Goal: Task Accomplishment & Management: Use online tool/utility

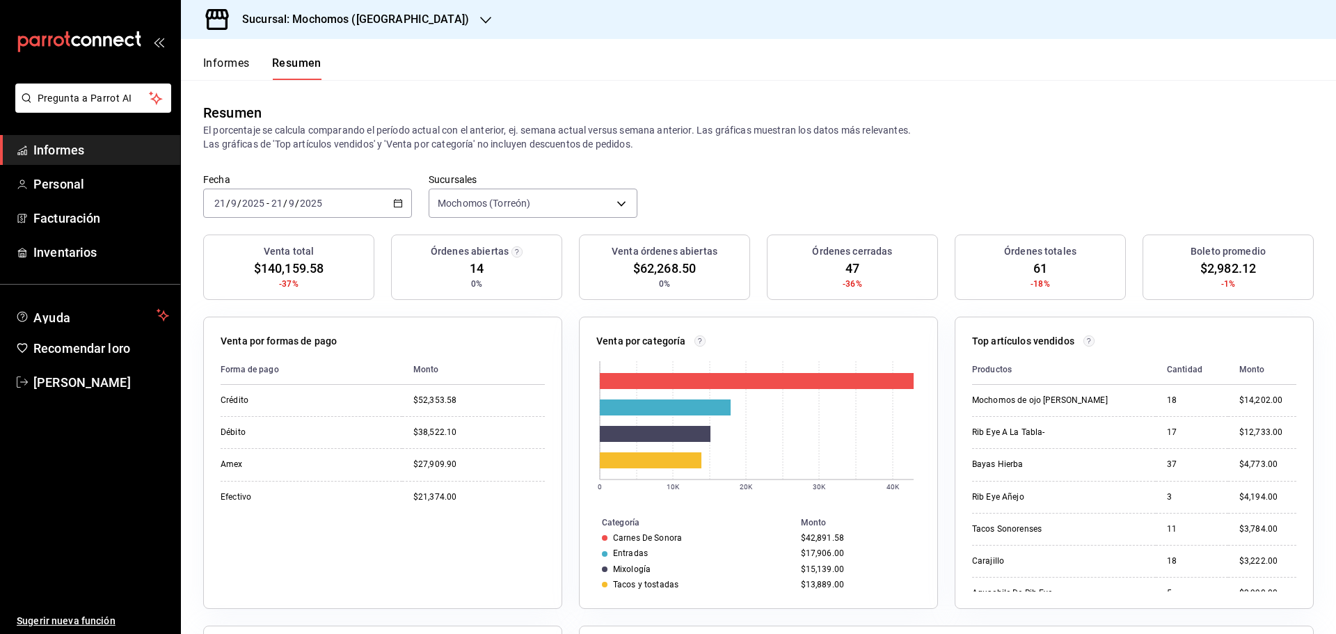
click at [226, 65] on font "Informes" at bounding box center [226, 62] width 47 height 13
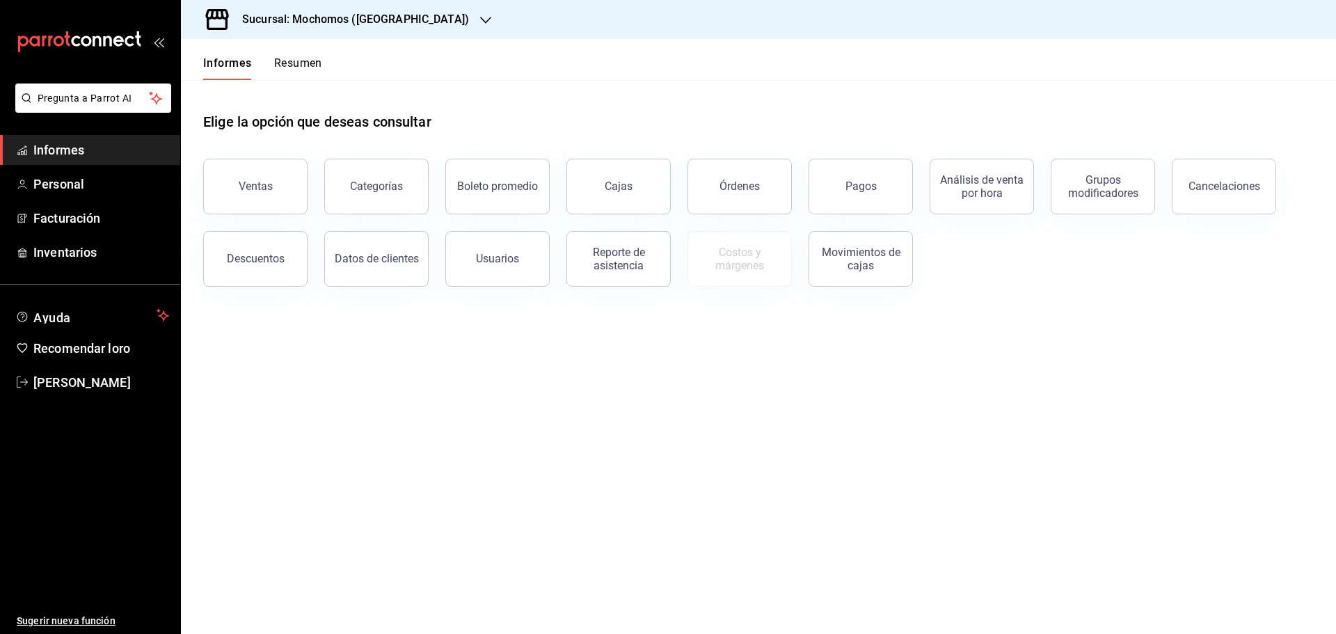
click at [284, 73] on button "Resumen" at bounding box center [298, 68] width 48 height 24
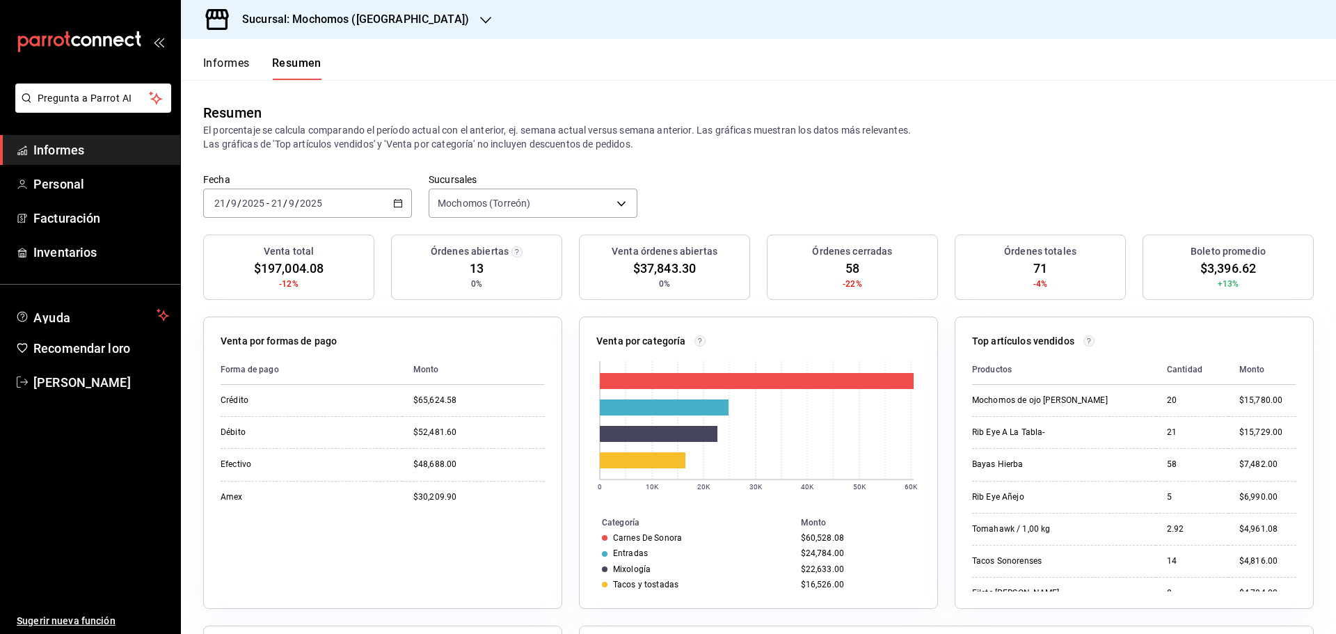
click at [231, 64] on font "Informes" at bounding box center [226, 62] width 47 height 13
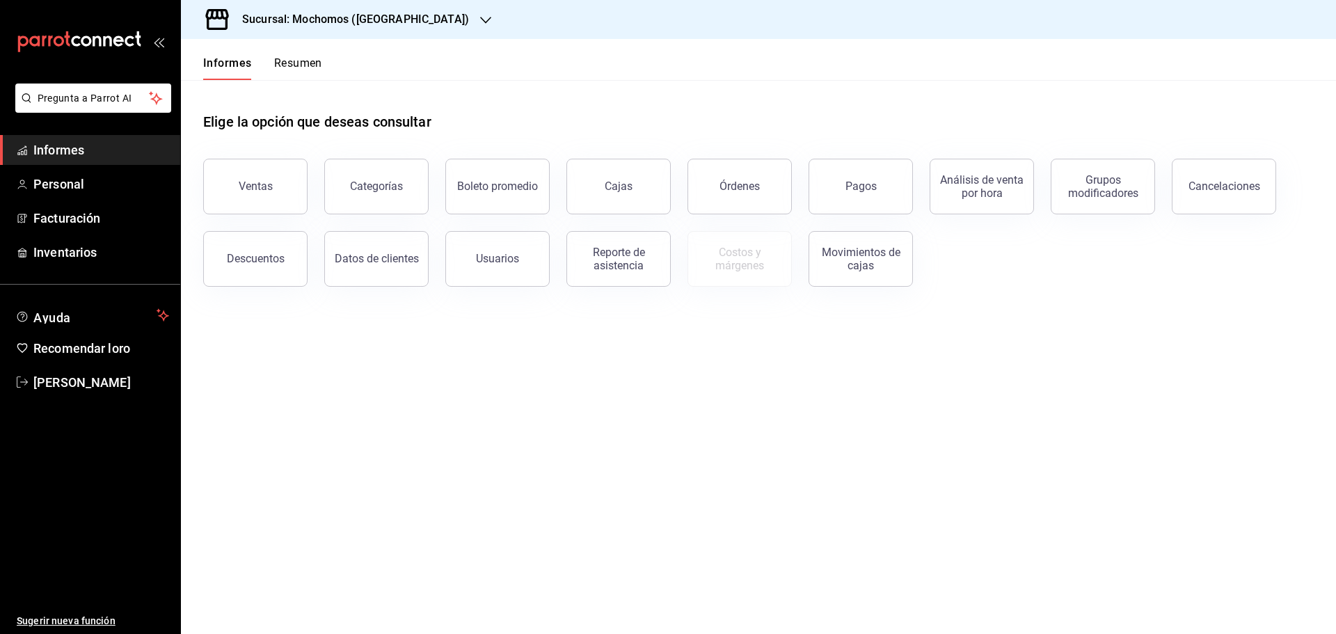
click at [274, 64] on font "Resumen" at bounding box center [298, 62] width 48 height 13
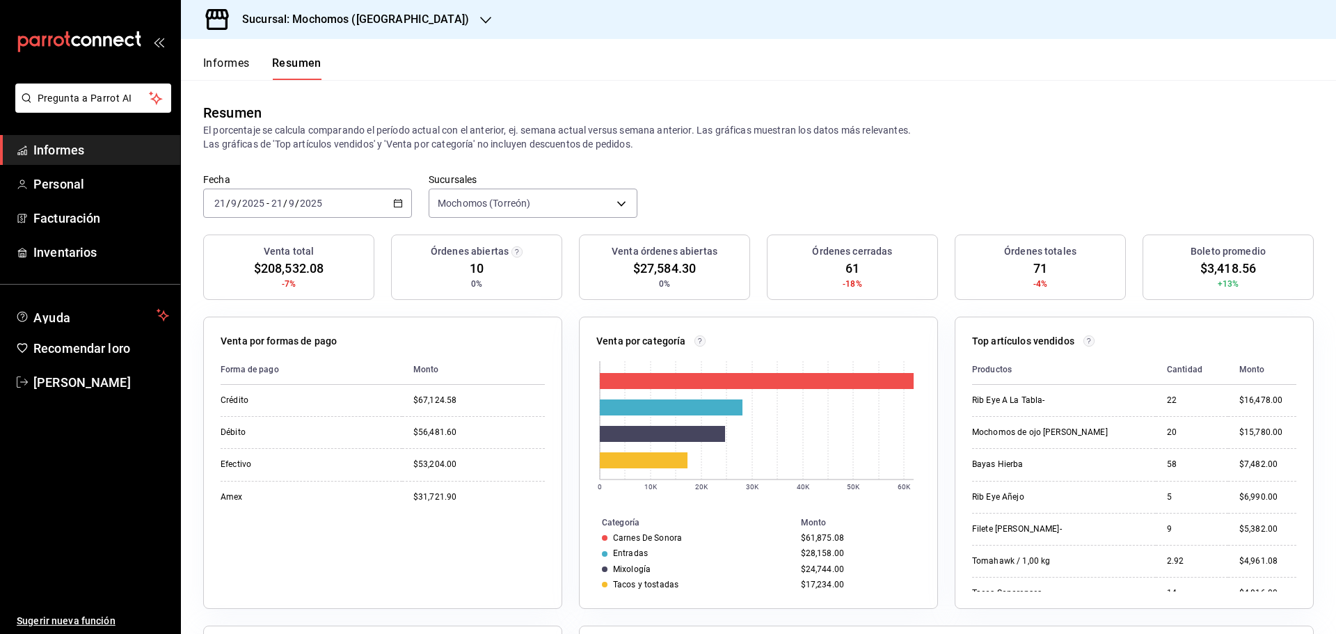
click at [240, 58] on font "Informes" at bounding box center [226, 62] width 47 height 13
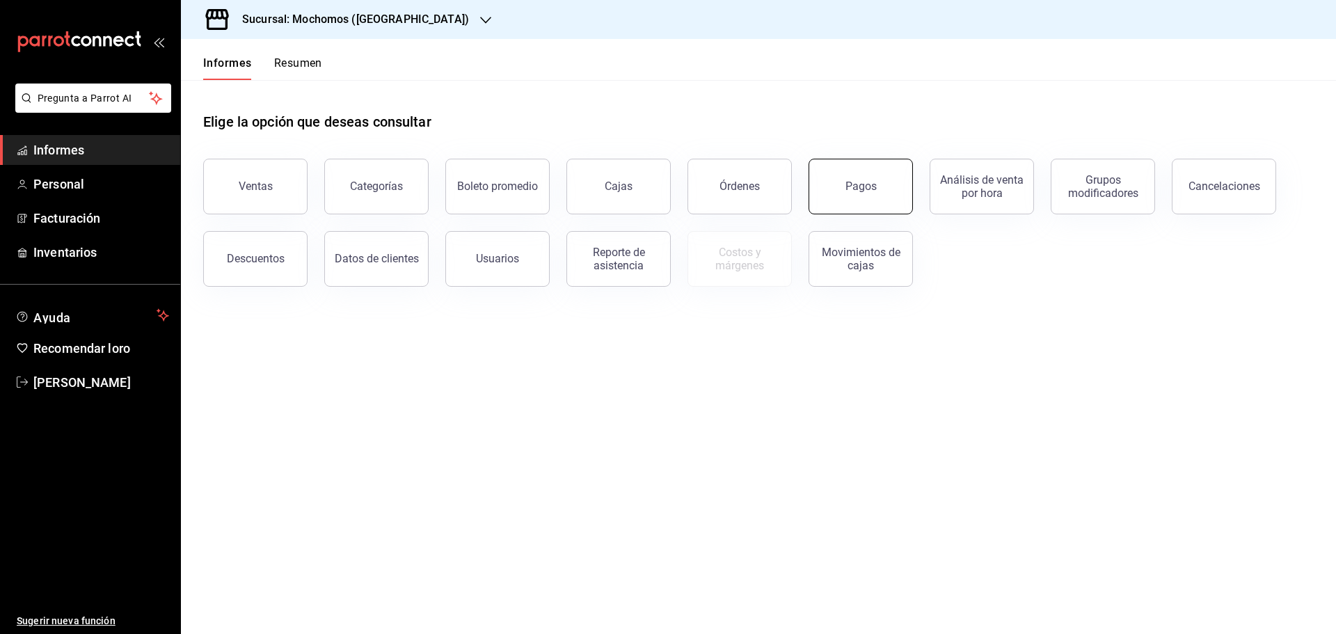
click at [867, 193] on button "Pagos" at bounding box center [860, 187] width 104 height 56
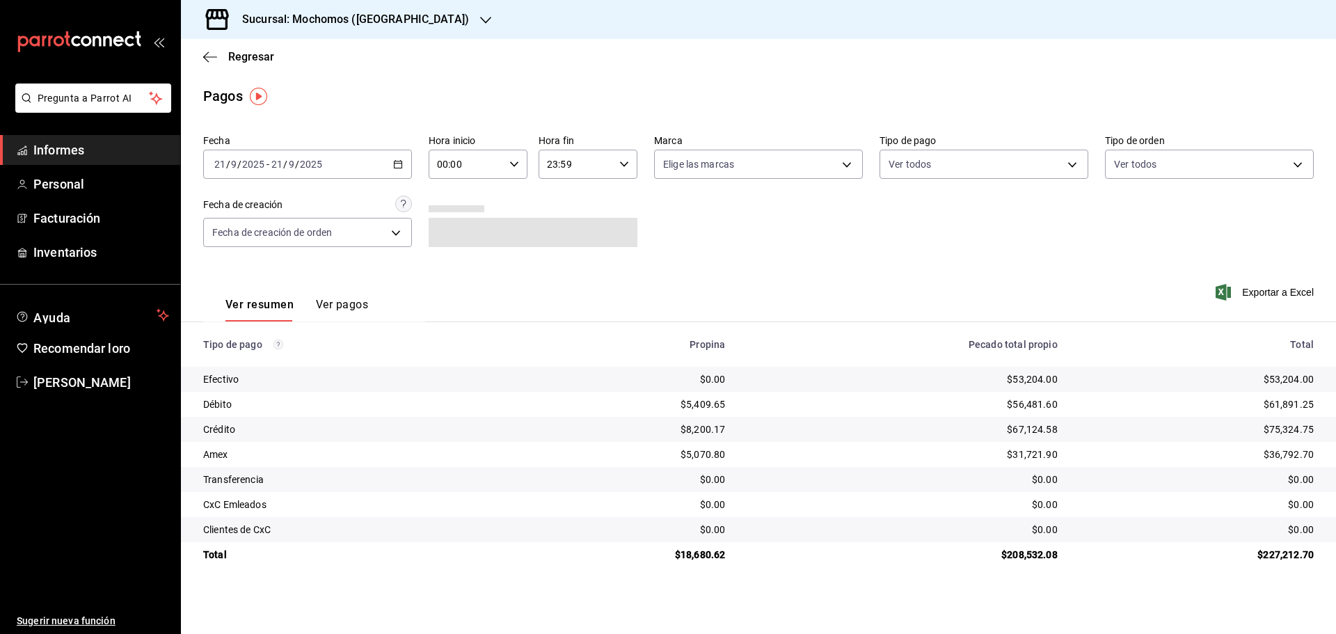
click at [515, 170] on div "00:00 Hora inicio" at bounding box center [478, 164] width 99 height 29
click at [454, 232] on font "05" at bounding box center [453, 227] width 11 height 11
type input "05:00"
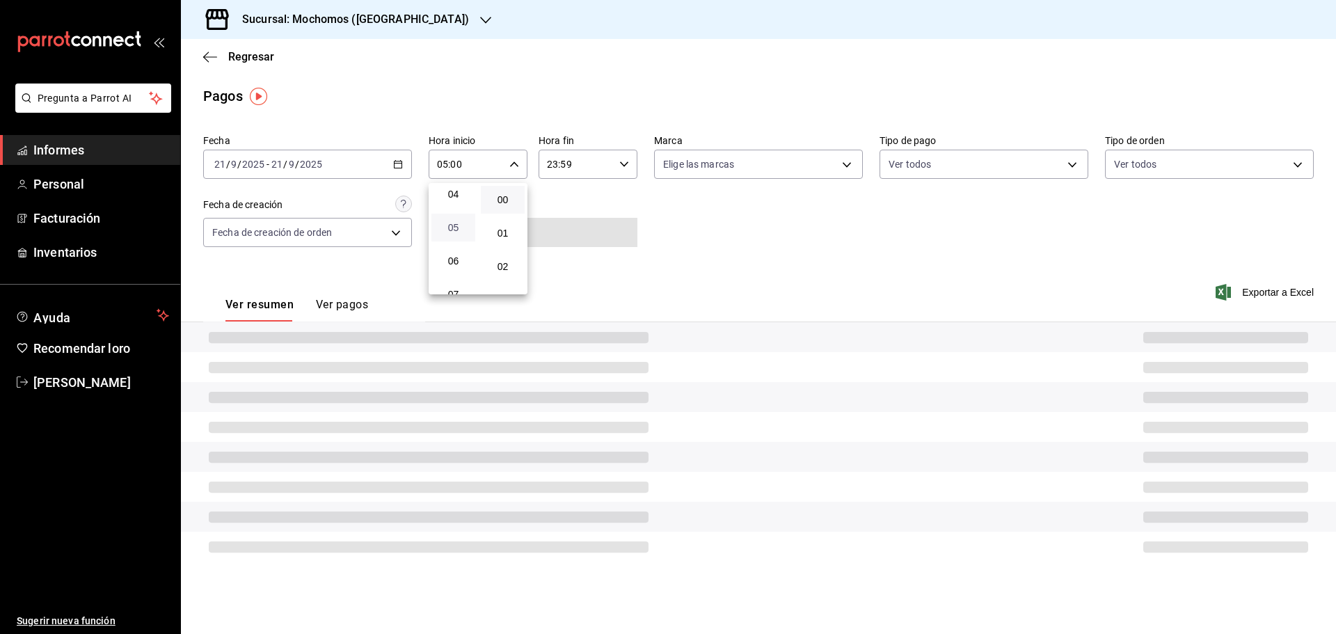
click at [454, 232] on font "05" at bounding box center [453, 227] width 11 height 11
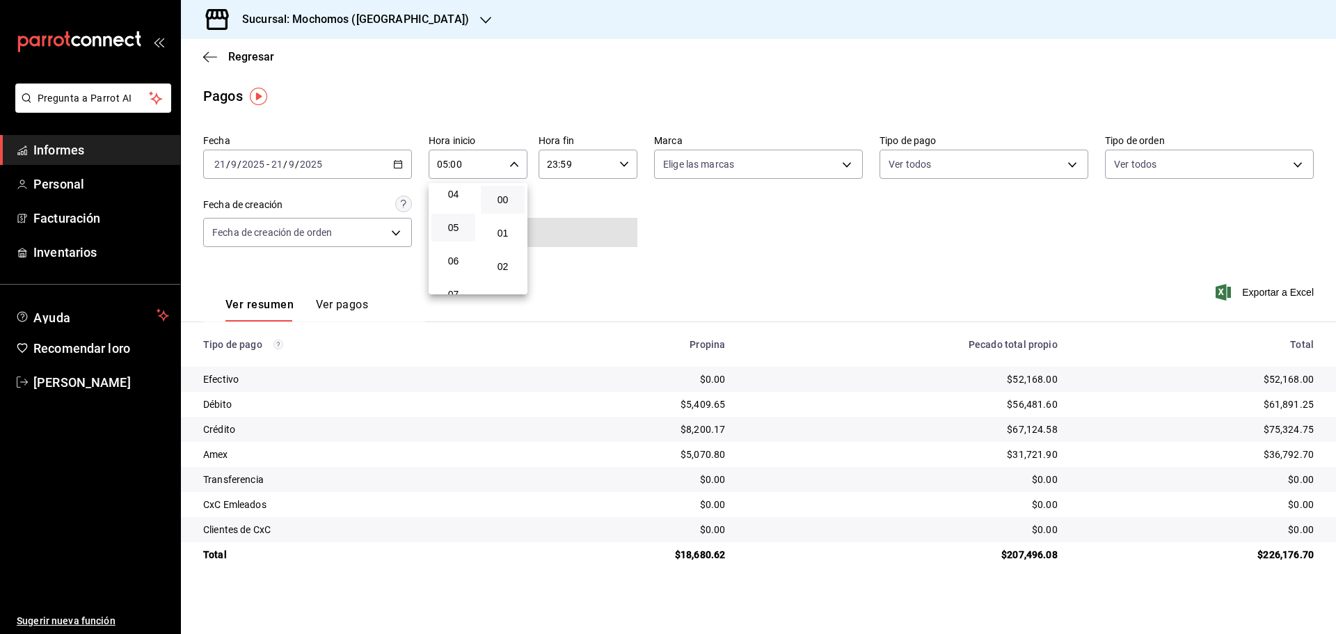
click at [1022, 301] on div at bounding box center [668, 317] width 1336 height 634
click at [1280, 296] on font "Exportar a Excel" at bounding box center [1278, 292] width 72 height 11
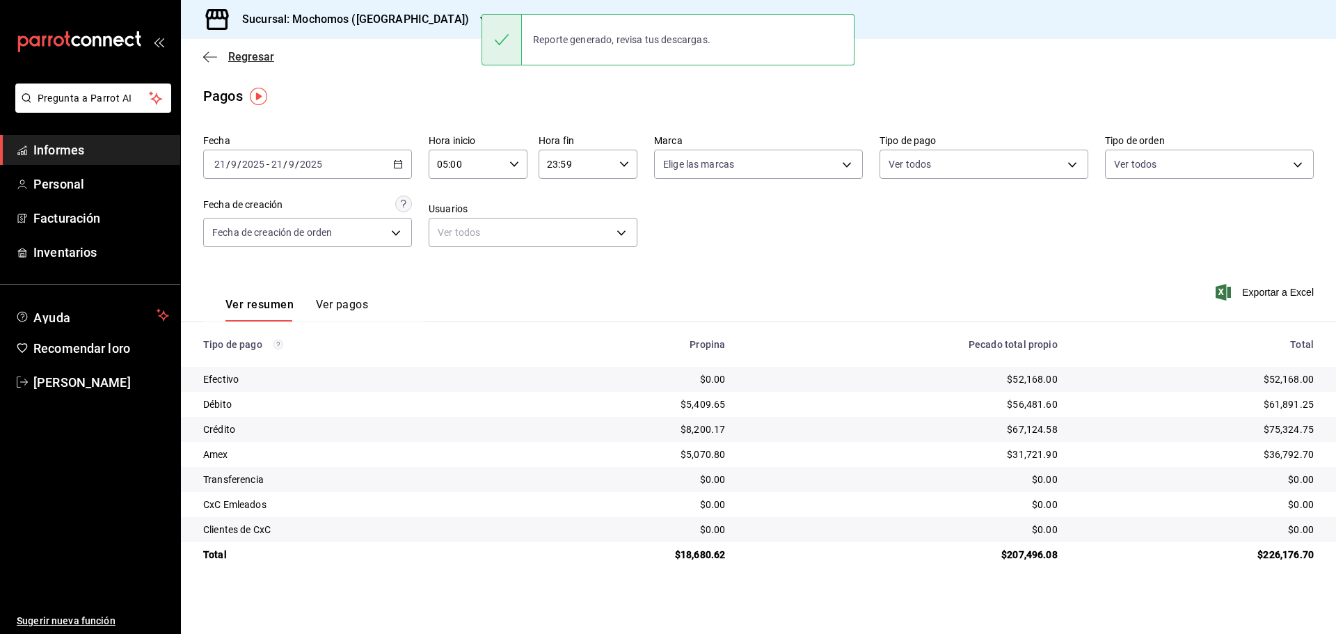
click at [248, 54] on font "Regresar" at bounding box center [251, 56] width 46 height 13
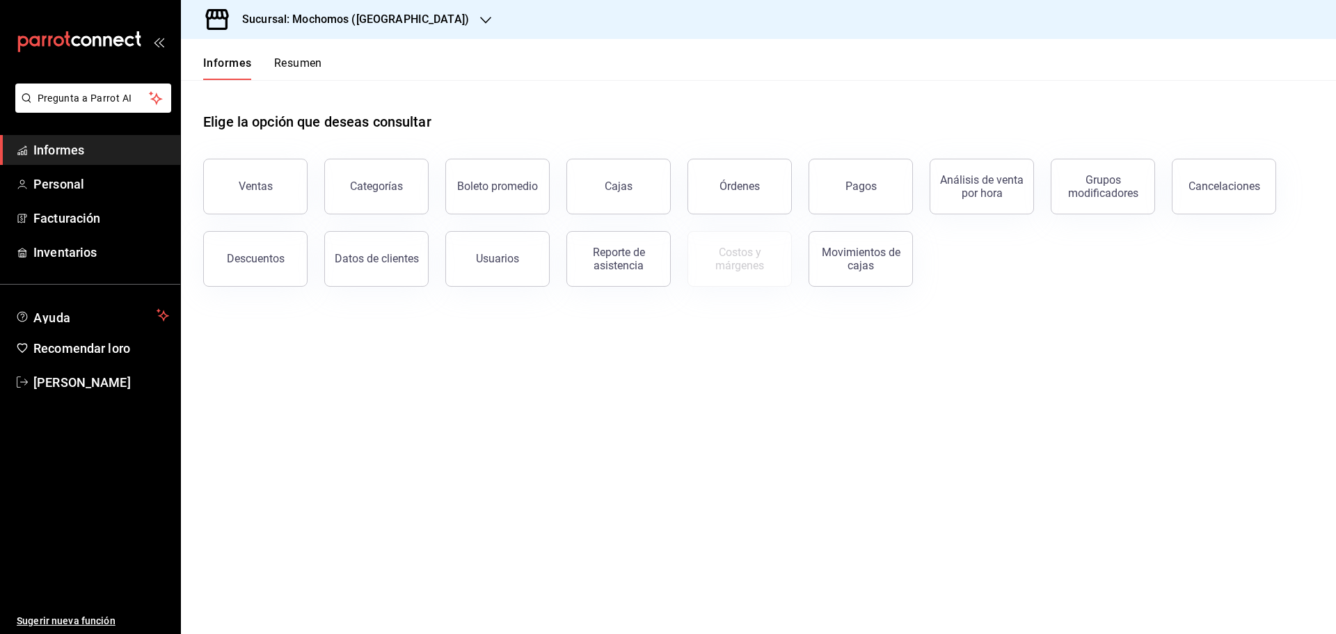
click at [299, 68] on font "Resumen" at bounding box center [298, 62] width 48 height 13
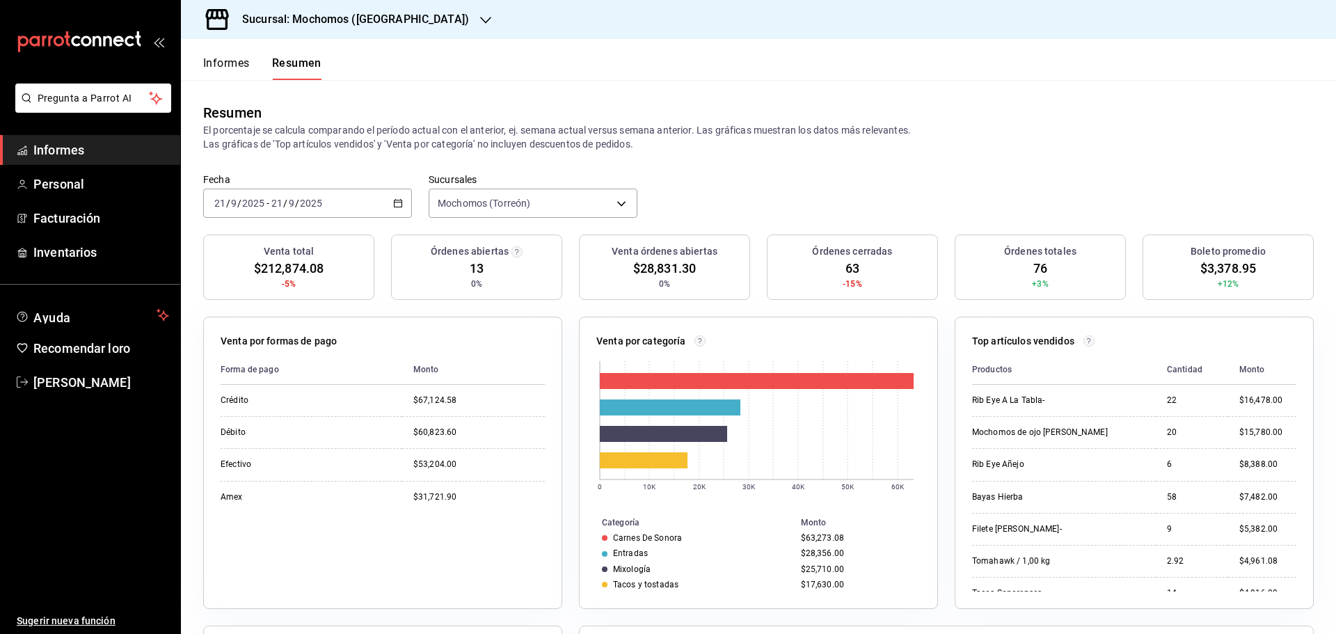
click at [225, 64] on font "Informes" at bounding box center [226, 62] width 47 height 13
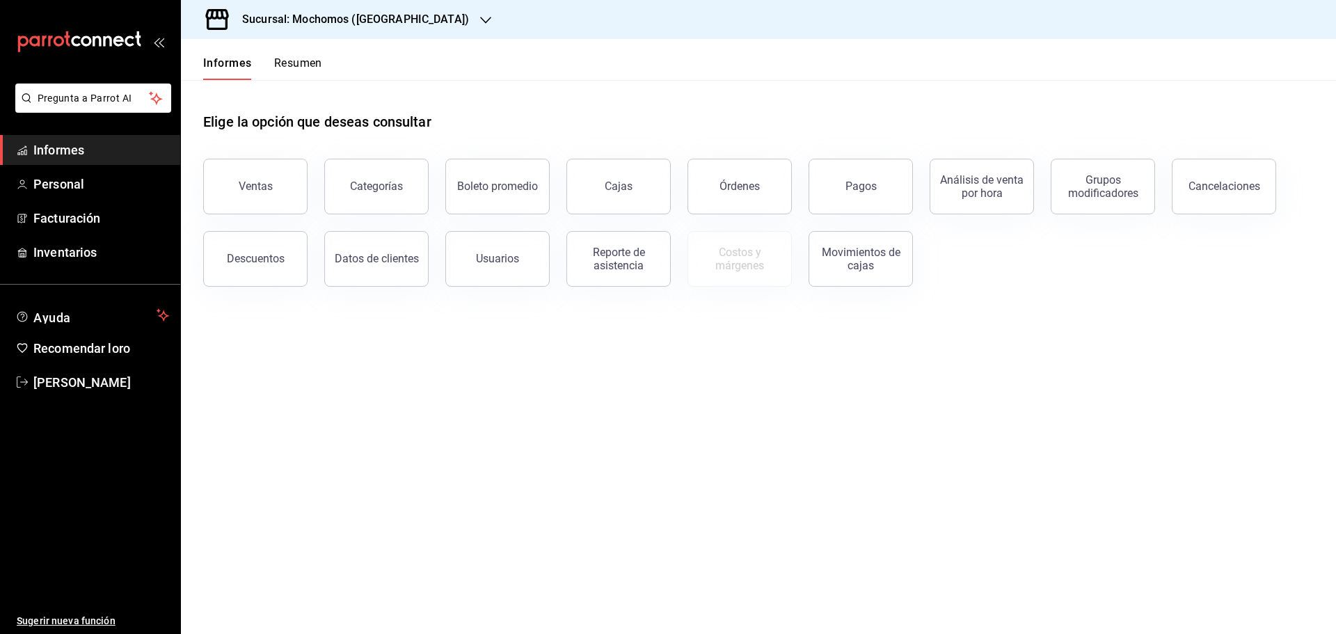
click at [287, 65] on font "Resumen" at bounding box center [298, 62] width 48 height 13
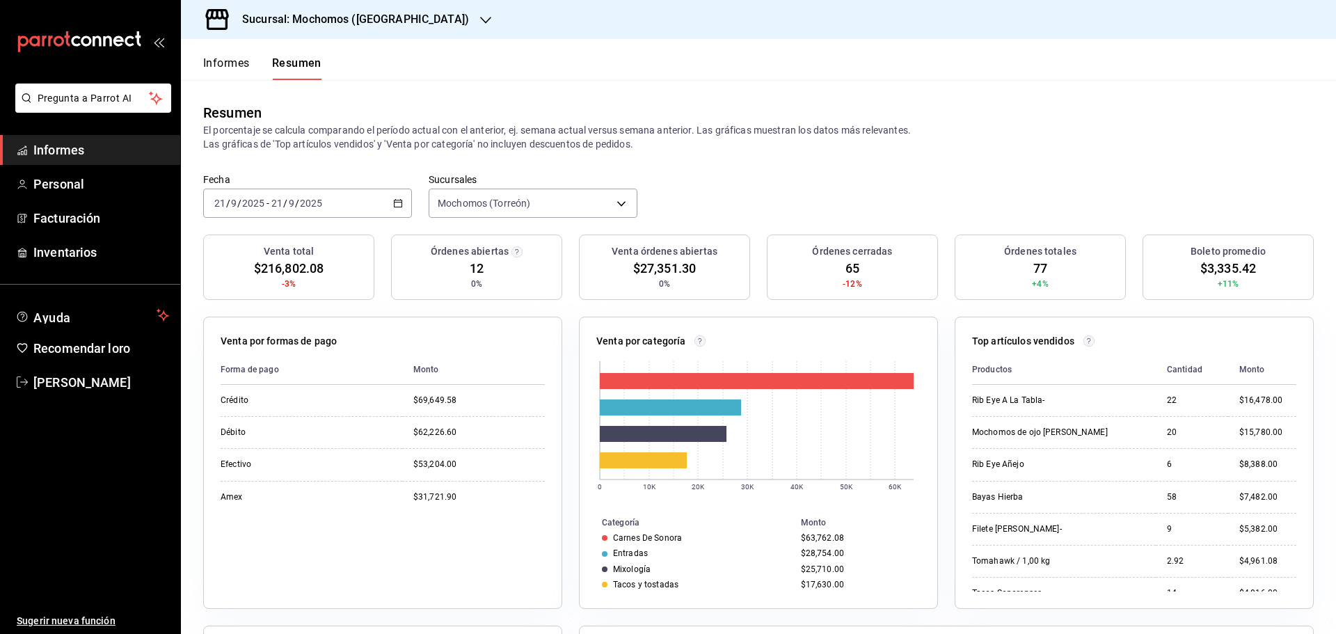
click at [228, 69] on font "Informes" at bounding box center [226, 62] width 47 height 13
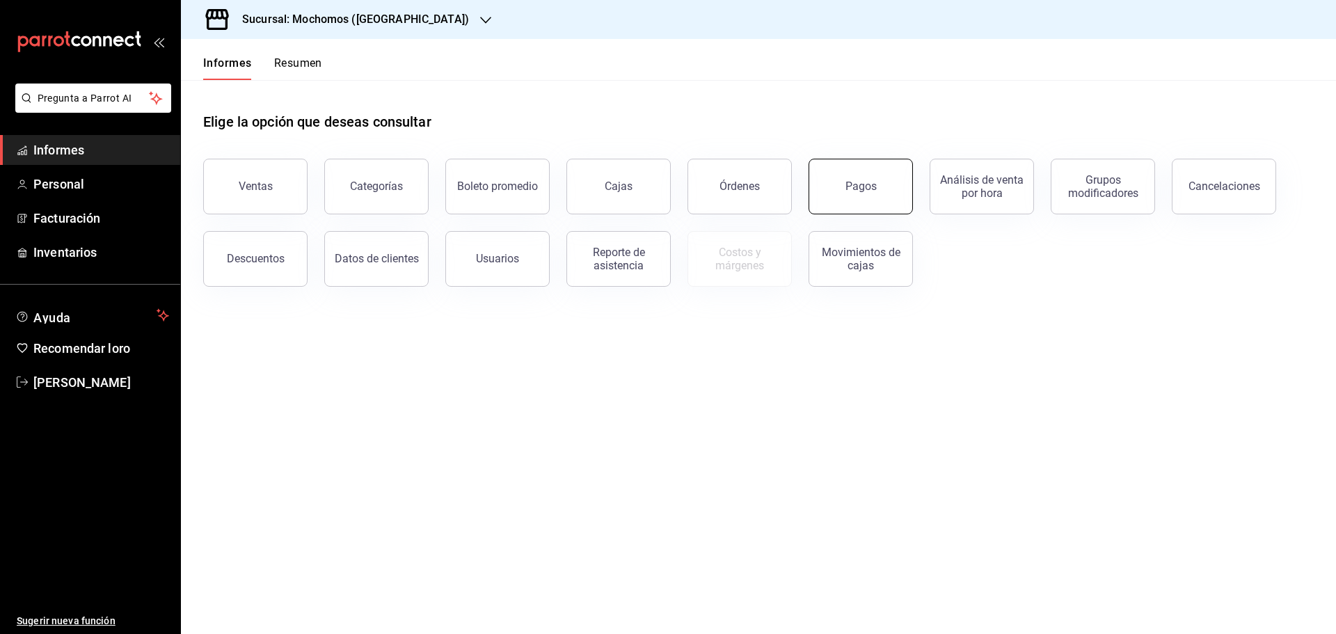
click at [859, 202] on button "Pagos" at bounding box center [860, 187] width 104 height 56
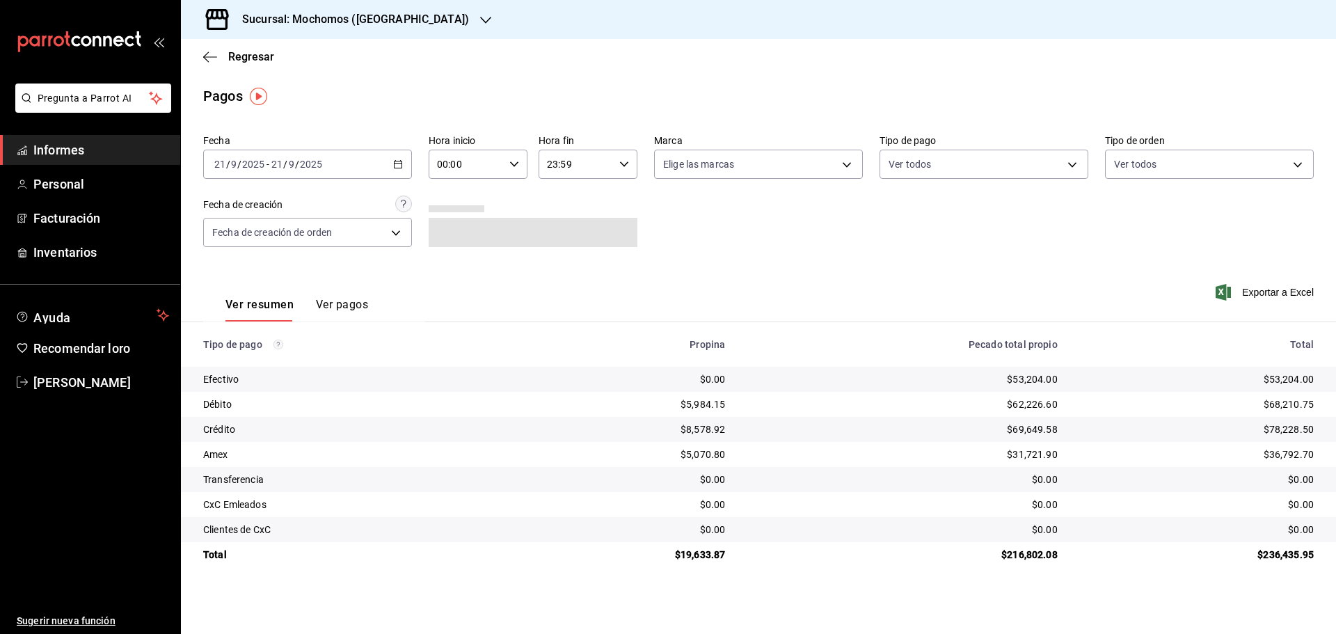
click at [521, 161] on div "00:00 Hora inicio" at bounding box center [478, 164] width 99 height 29
click at [461, 228] on span "07" at bounding box center [453, 224] width 27 height 11
type input "07:00"
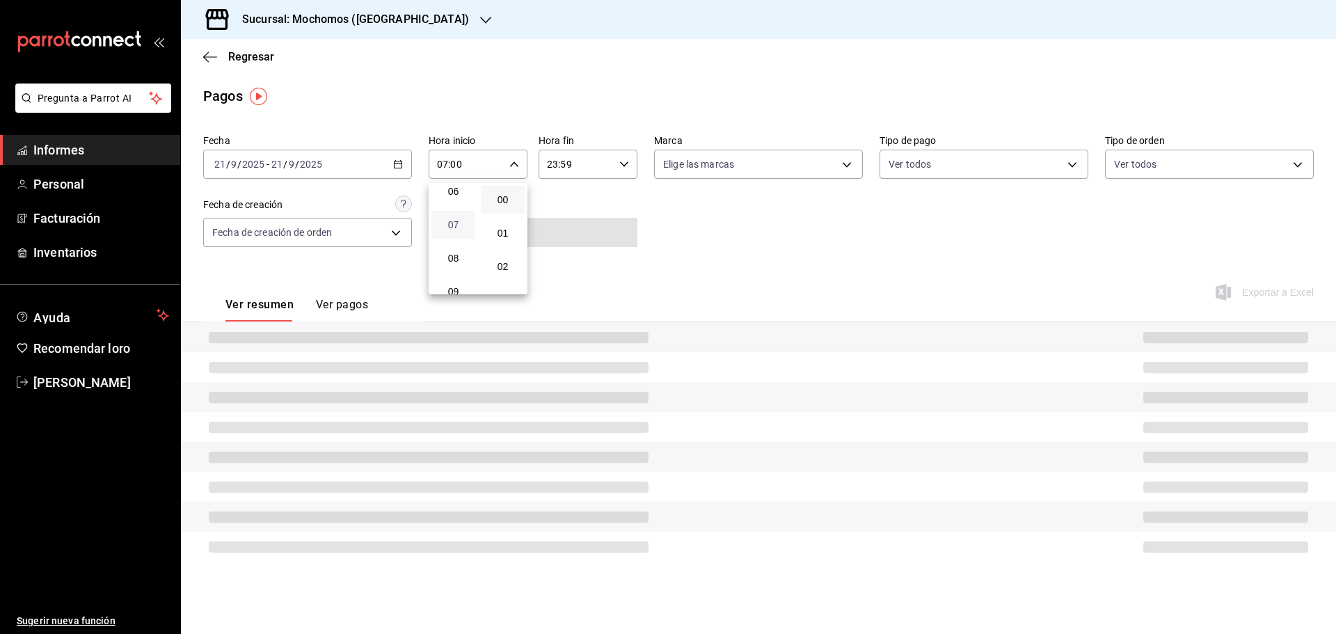
click at [461, 228] on span "07" at bounding box center [453, 224] width 27 height 11
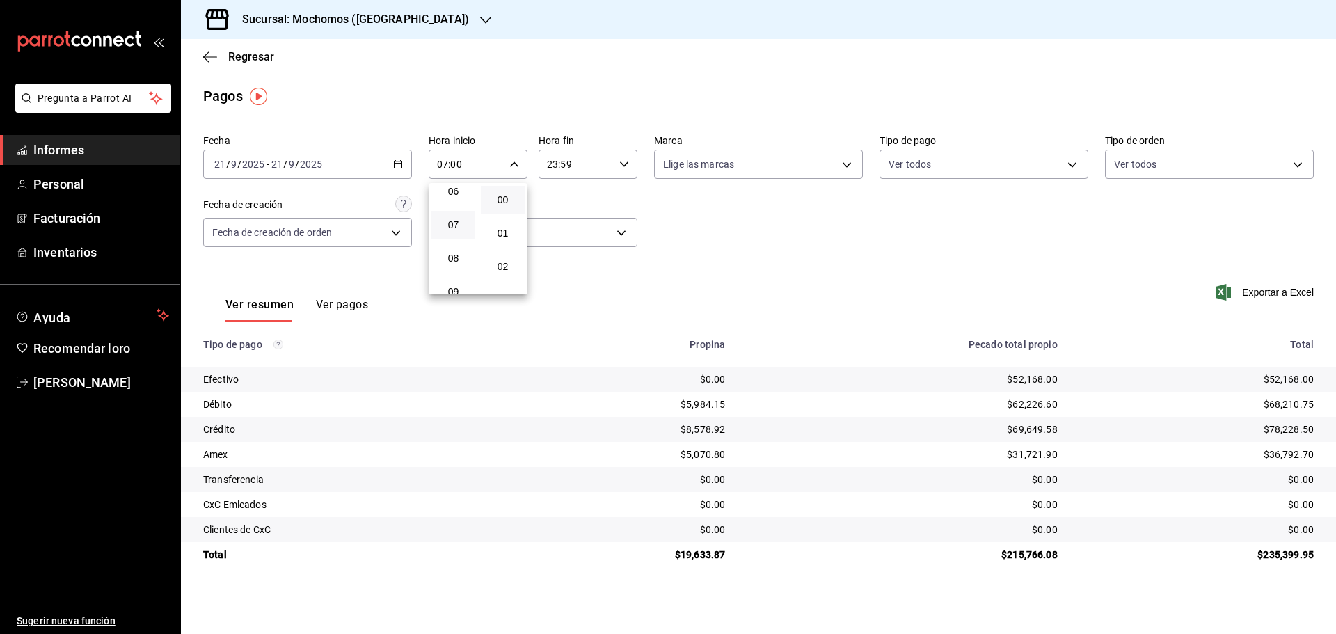
click at [257, 63] on div at bounding box center [668, 317] width 1336 height 634
click at [246, 58] on font "Regresar" at bounding box center [251, 56] width 46 height 13
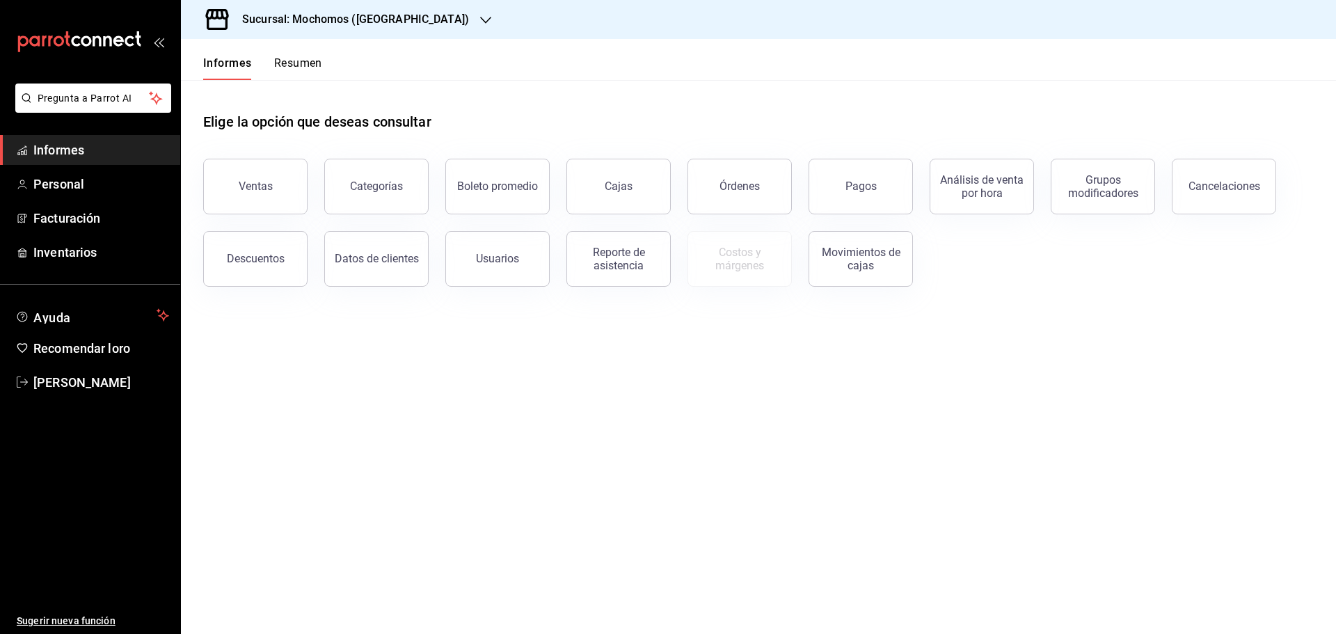
click at [290, 67] on font "Resumen" at bounding box center [298, 62] width 48 height 13
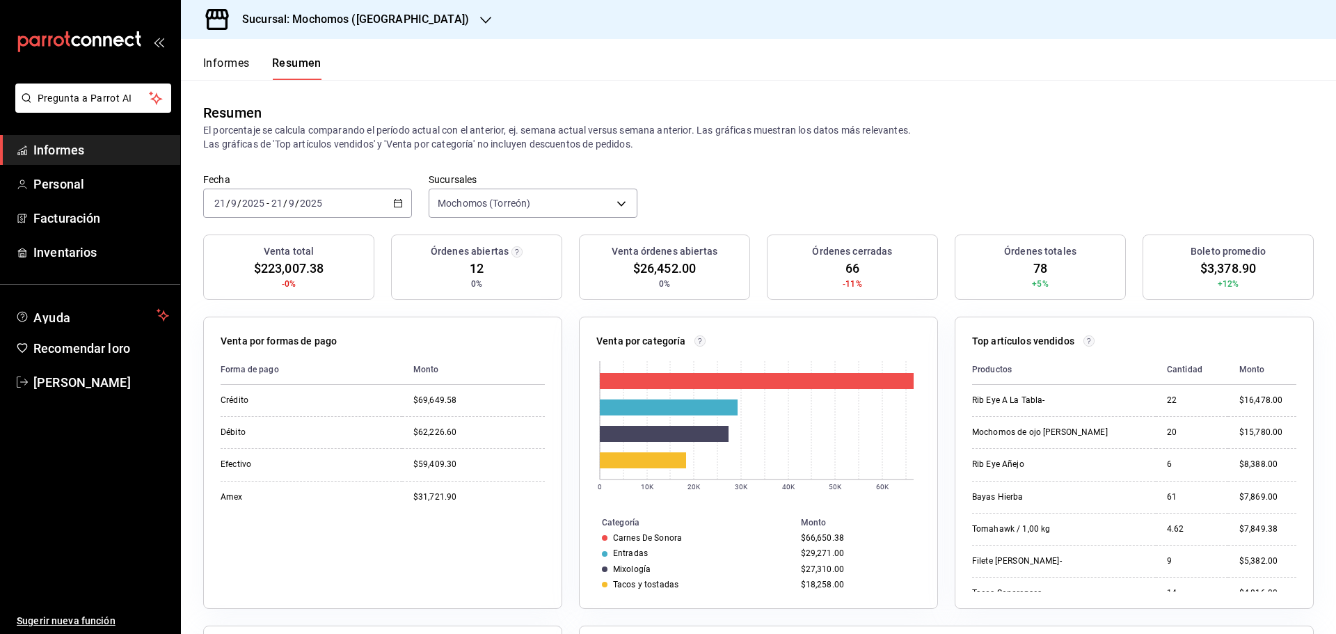
click at [232, 67] on font "Informes" at bounding box center [226, 62] width 47 height 13
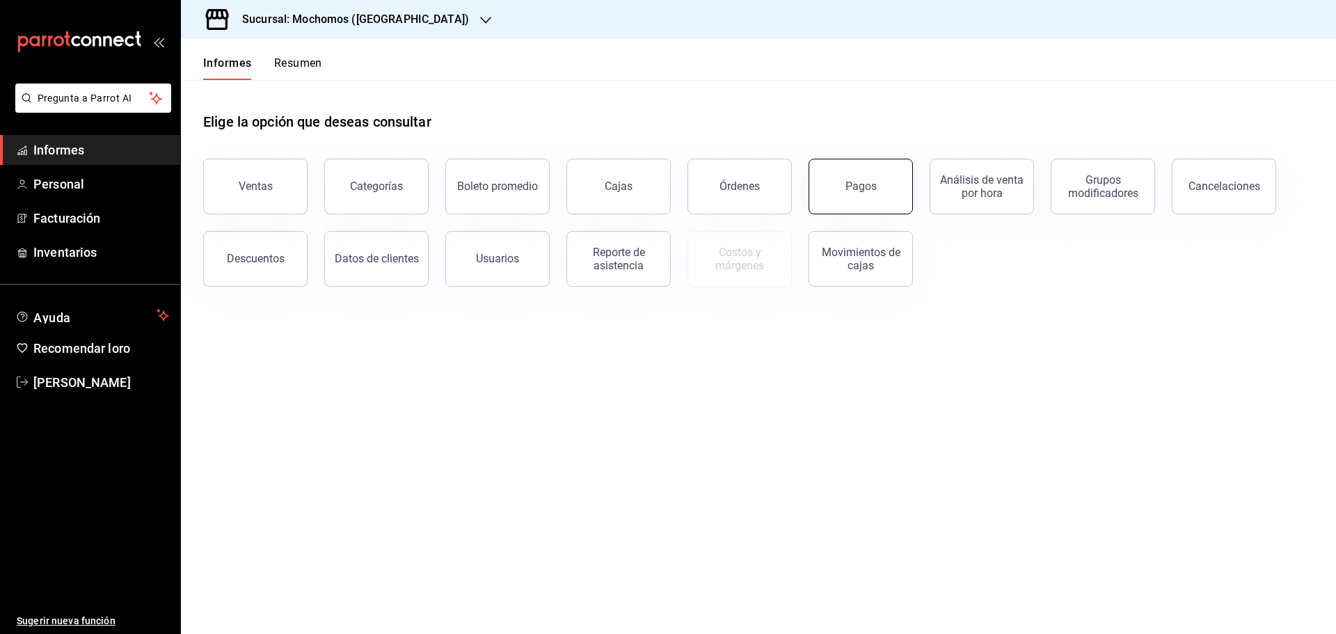
click at [822, 195] on button "Pagos" at bounding box center [860, 187] width 104 height 56
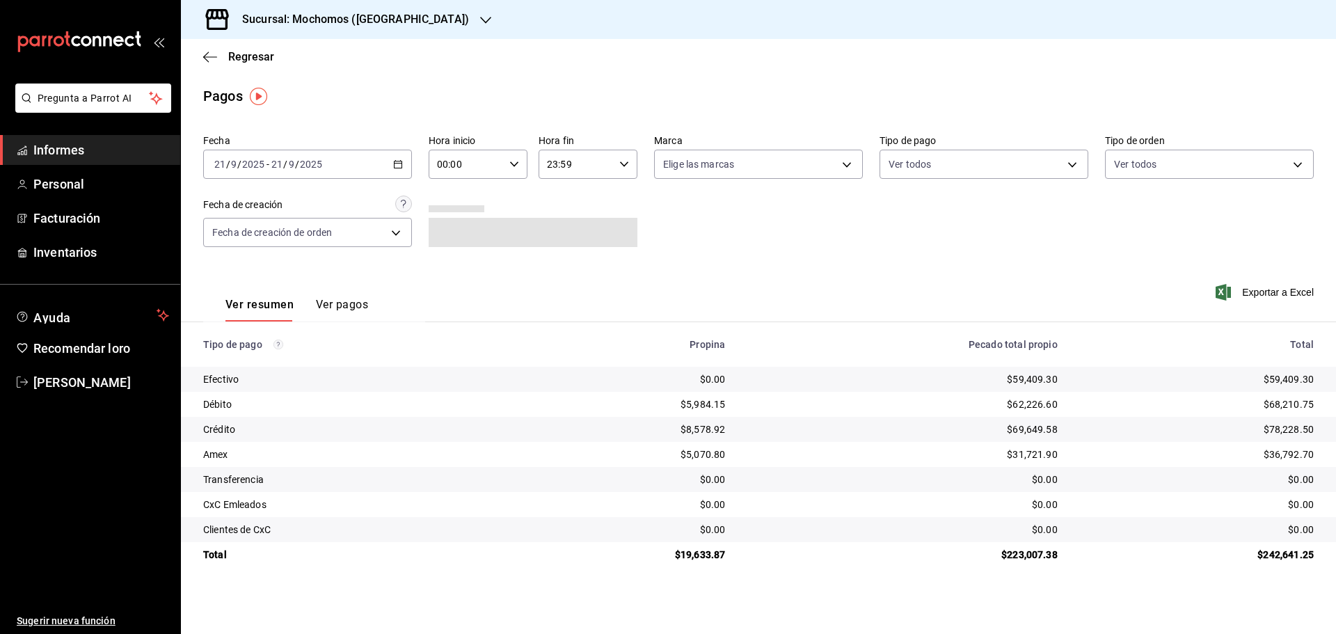
click at [517, 168] on icon "button" at bounding box center [514, 164] width 10 height 10
click at [460, 233] on button "07" at bounding box center [453, 225] width 44 height 28
type input "07:00"
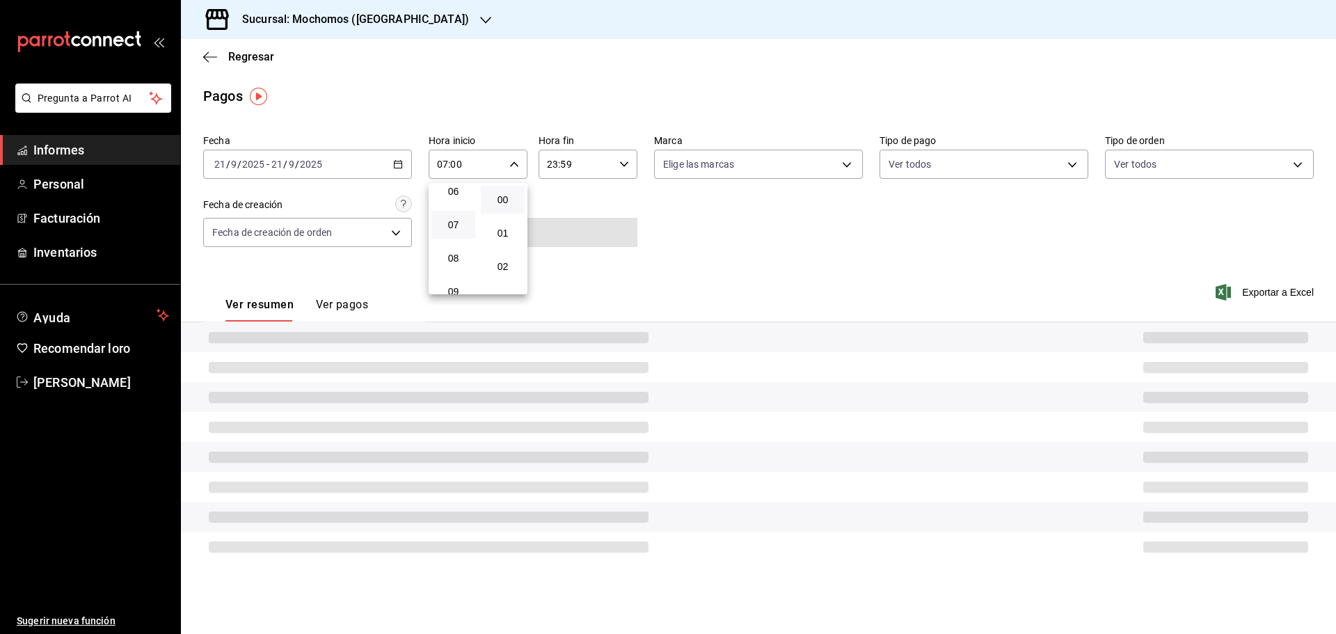
click at [460, 233] on button "07" at bounding box center [453, 225] width 44 height 28
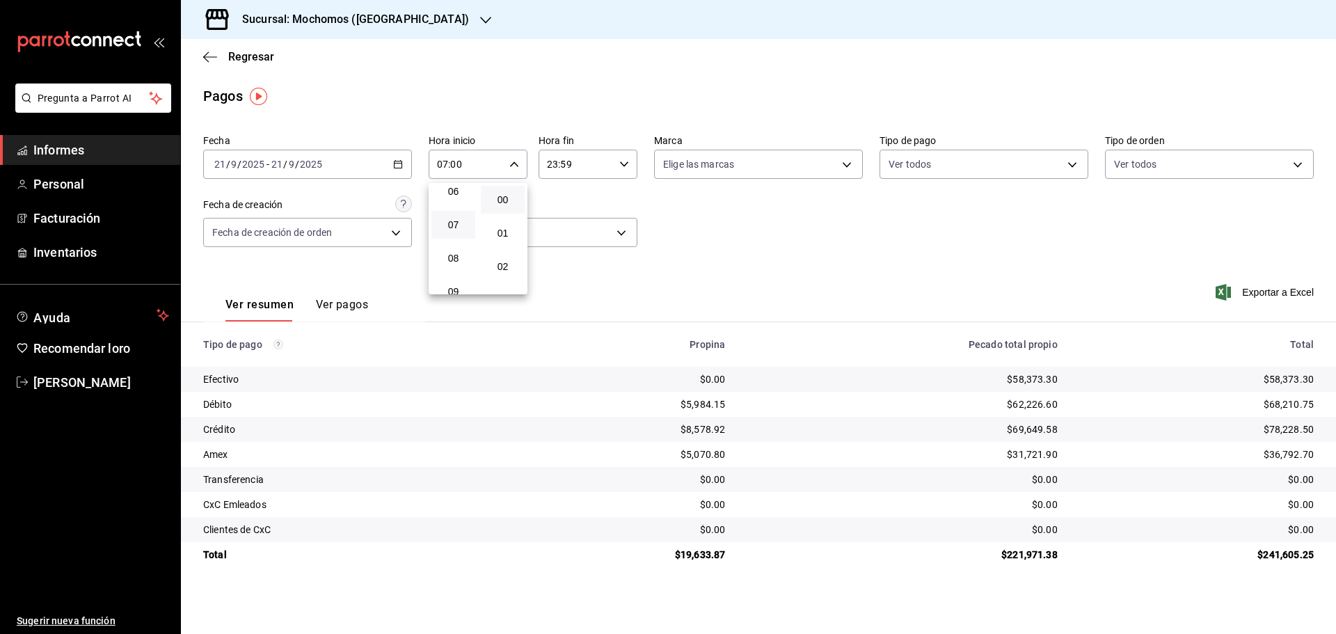
click at [452, 238] on button "07" at bounding box center [453, 225] width 44 height 28
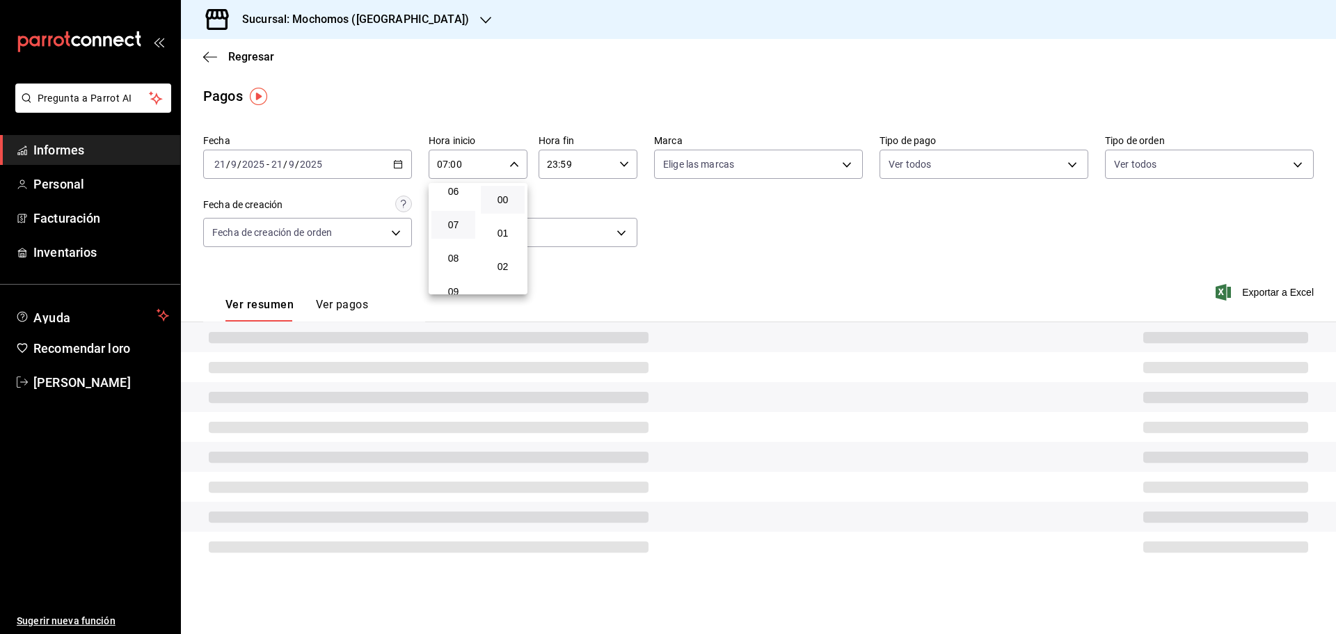
click at [452, 238] on button "07" at bounding box center [453, 225] width 44 height 28
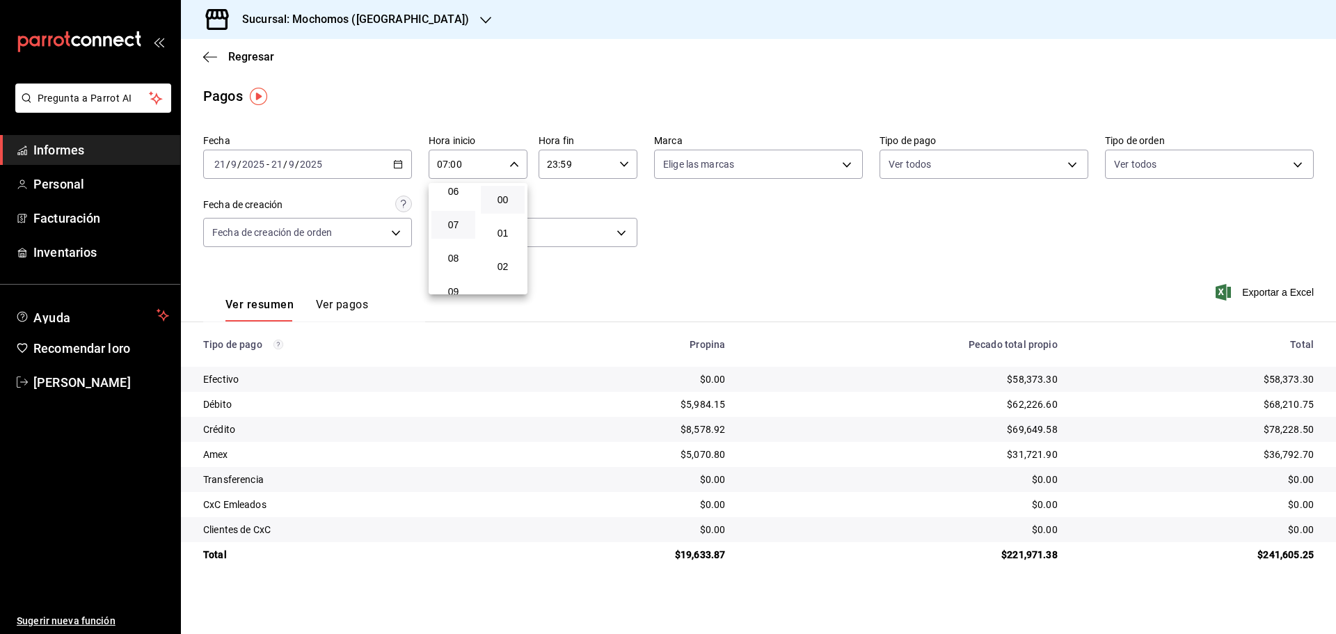
click at [844, 241] on div at bounding box center [668, 317] width 1336 height 634
click at [244, 59] on font "Regresar" at bounding box center [251, 56] width 46 height 13
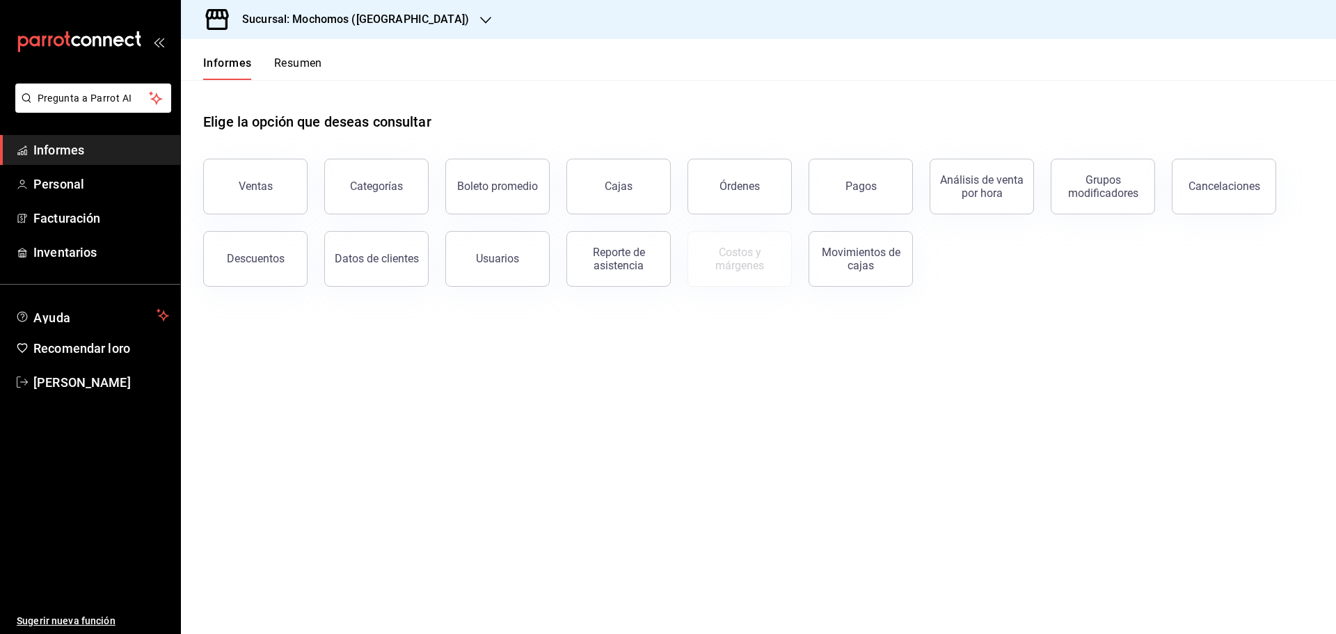
click at [289, 61] on font "Resumen" at bounding box center [298, 62] width 48 height 13
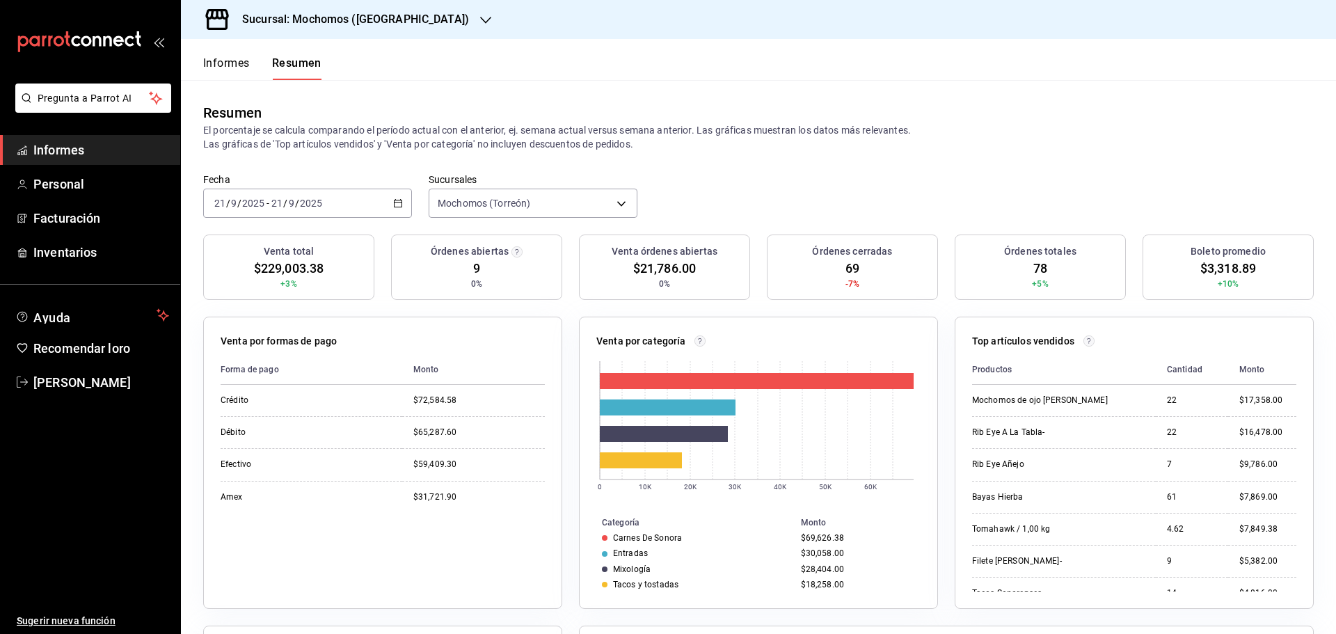
click at [231, 65] on font "Informes" at bounding box center [226, 62] width 47 height 13
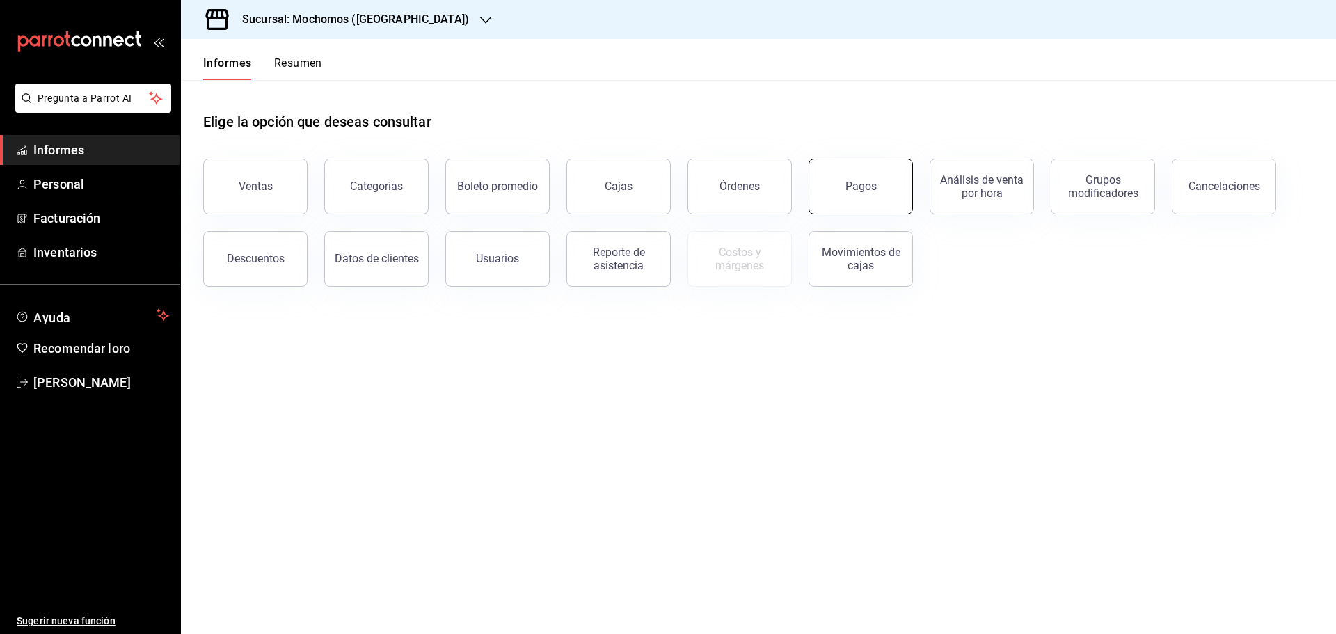
click at [874, 173] on button "Pagos" at bounding box center [860, 187] width 104 height 56
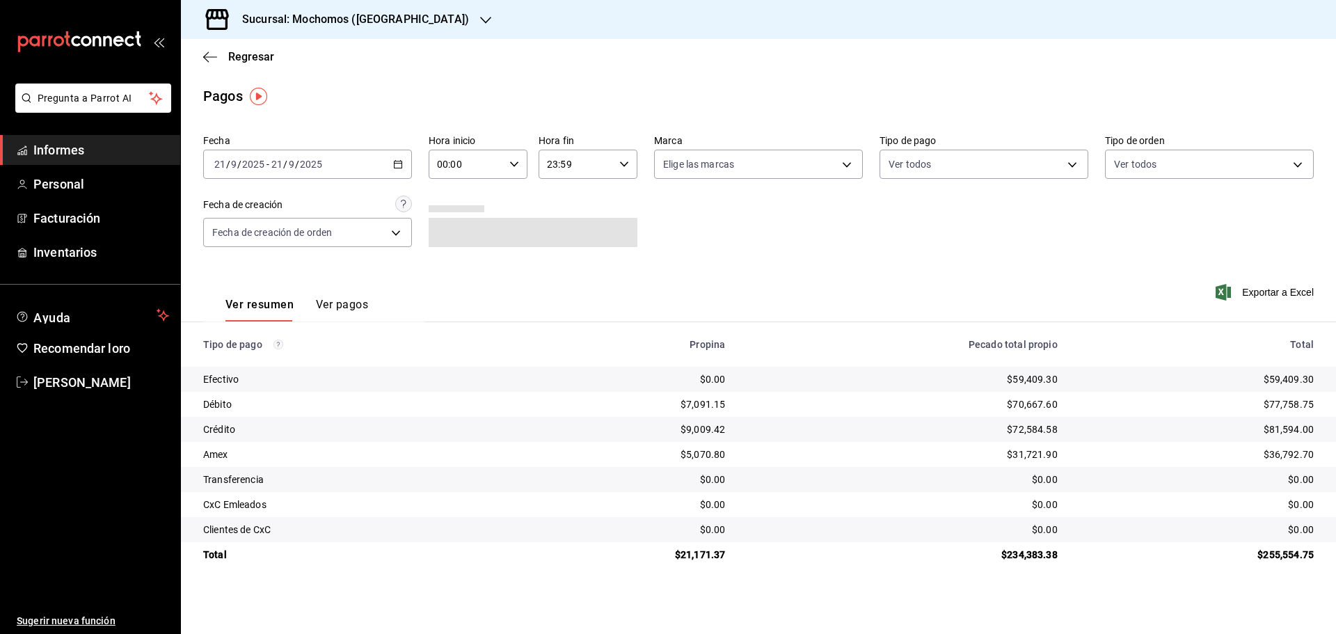
click at [519, 164] on div "00:00 Hora inicio" at bounding box center [478, 164] width 99 height 29
click at [456, 257] on font "06" at bounding box center [453, 260] width 11 height 11
type input "06:00"
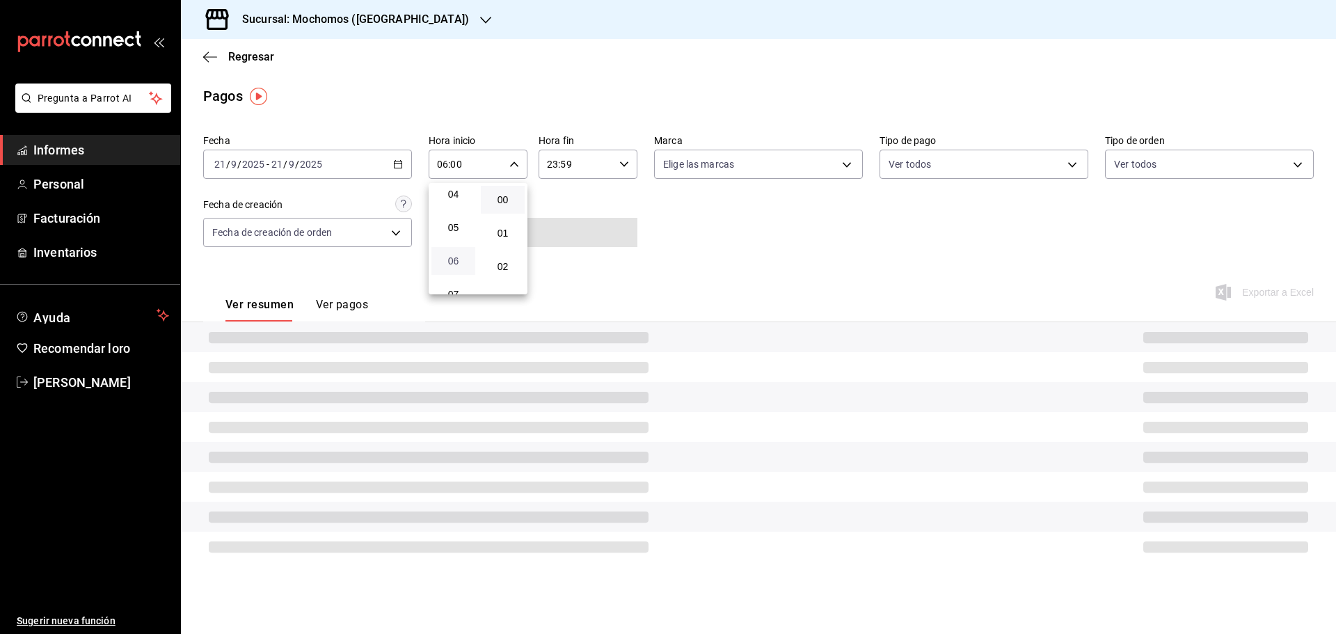
click at [456, 257] on font "06" at bounding box center [453, 260] width 11 height 11
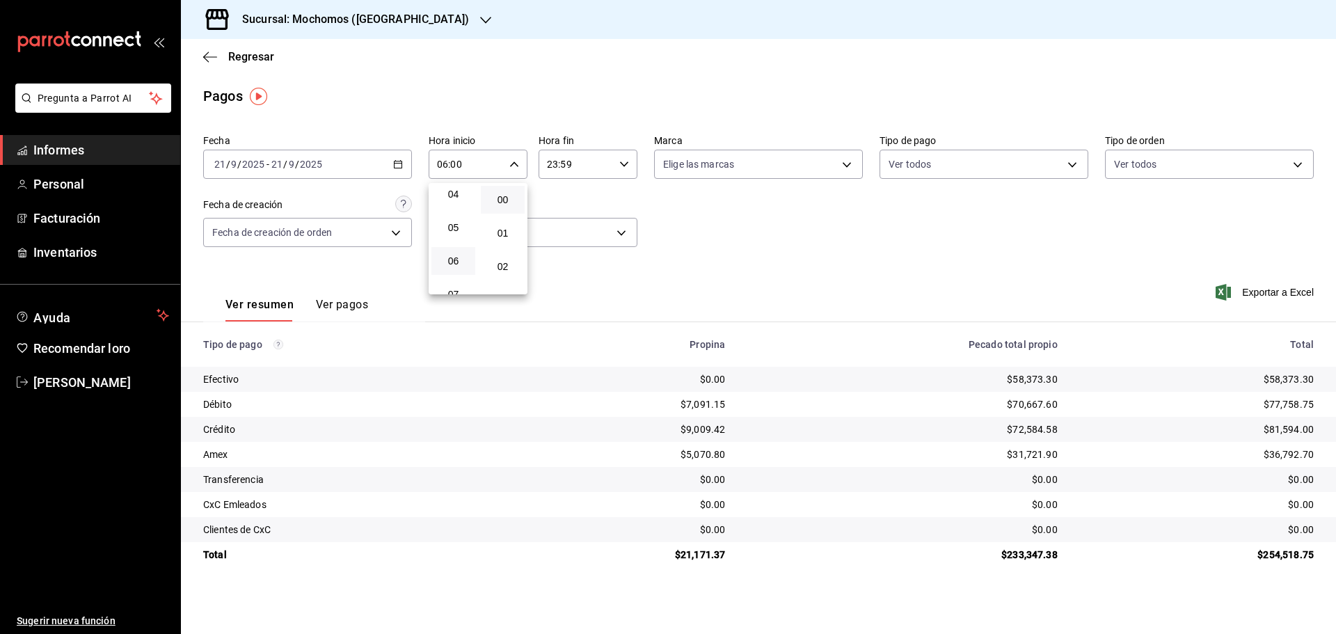
click at [723, 256] on div at bounding box center [668, 317] width 1336 height 634
click at [1269, 291] on font "Exportar a Excel" at bounding box center [1278, 292] width 72 height 11
click at [245, 54] on font "Regresar" at bounding box center [251, 56] width 46 height 13
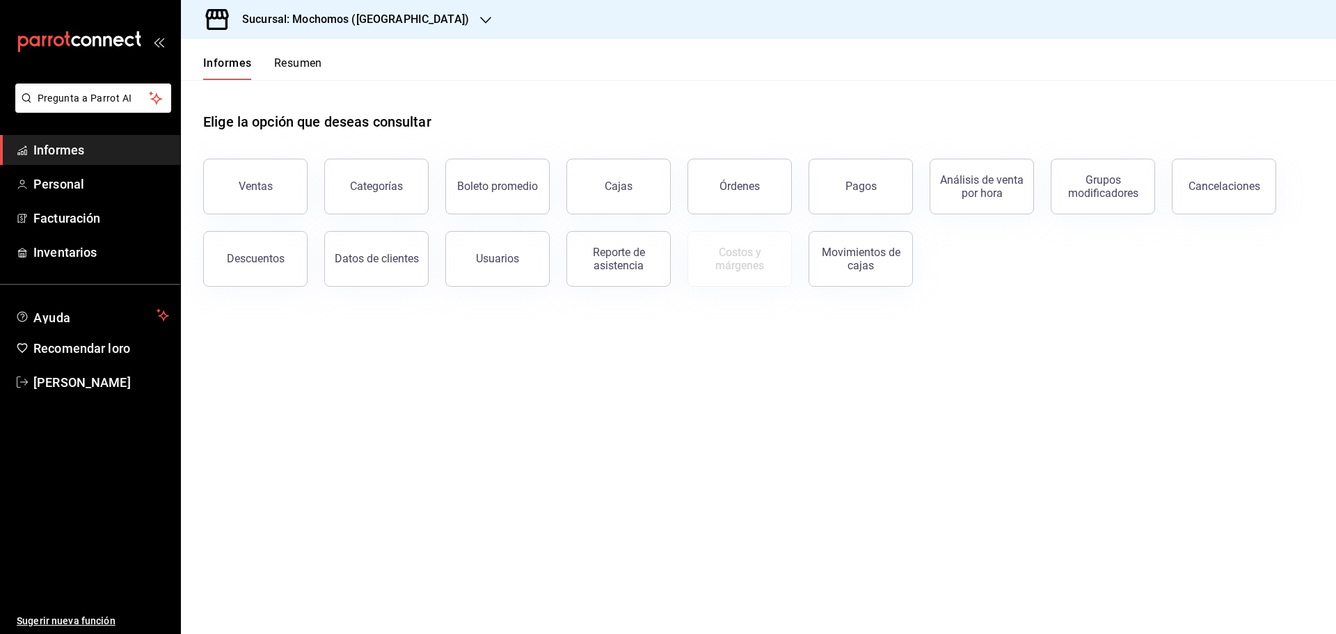
click at [284, 63] on font "Resumen" at bounding box center [298, 62] width 48 height 13
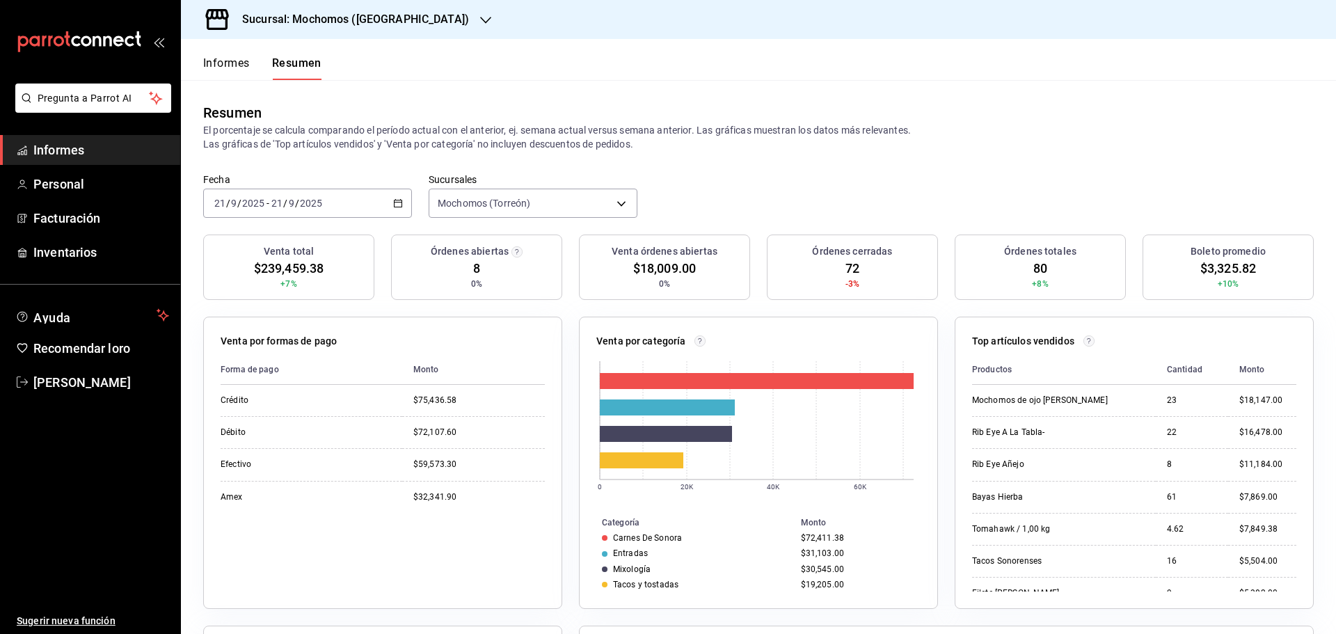
click at [230, 67] on font "Informes" at bounding box center [226, 62] width 47 height 13
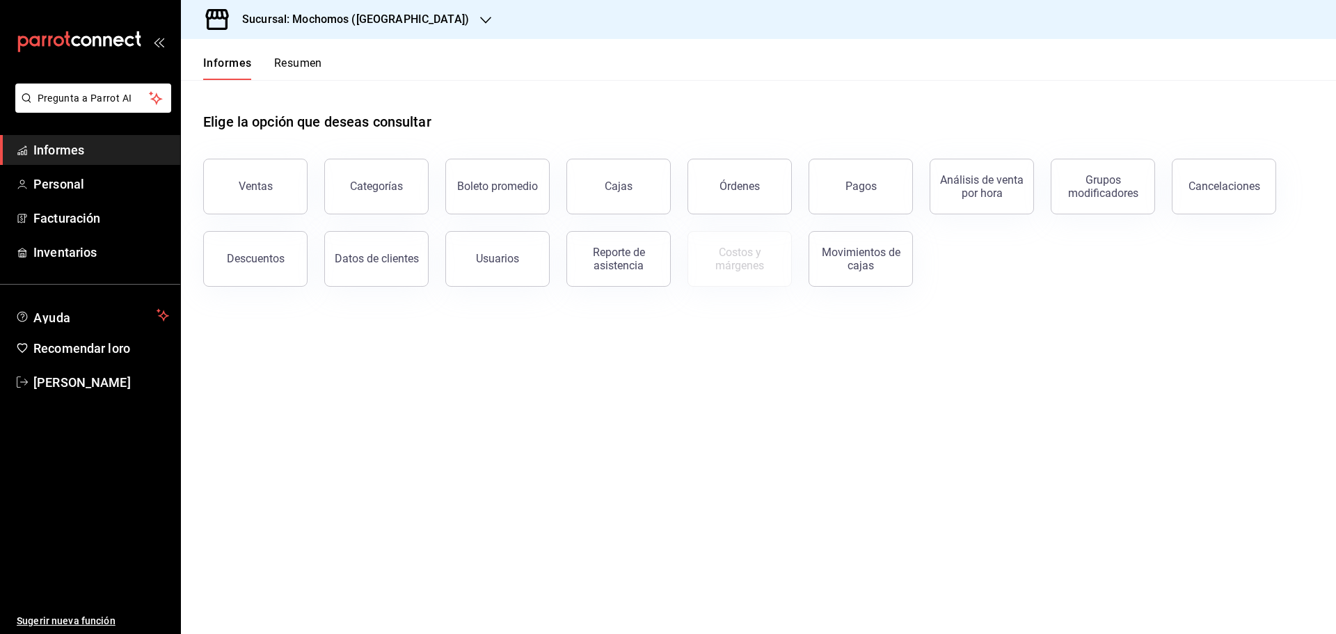
click at [296, 59] on font "Resumen" at bounding box center [298, 62] width 48 height 13
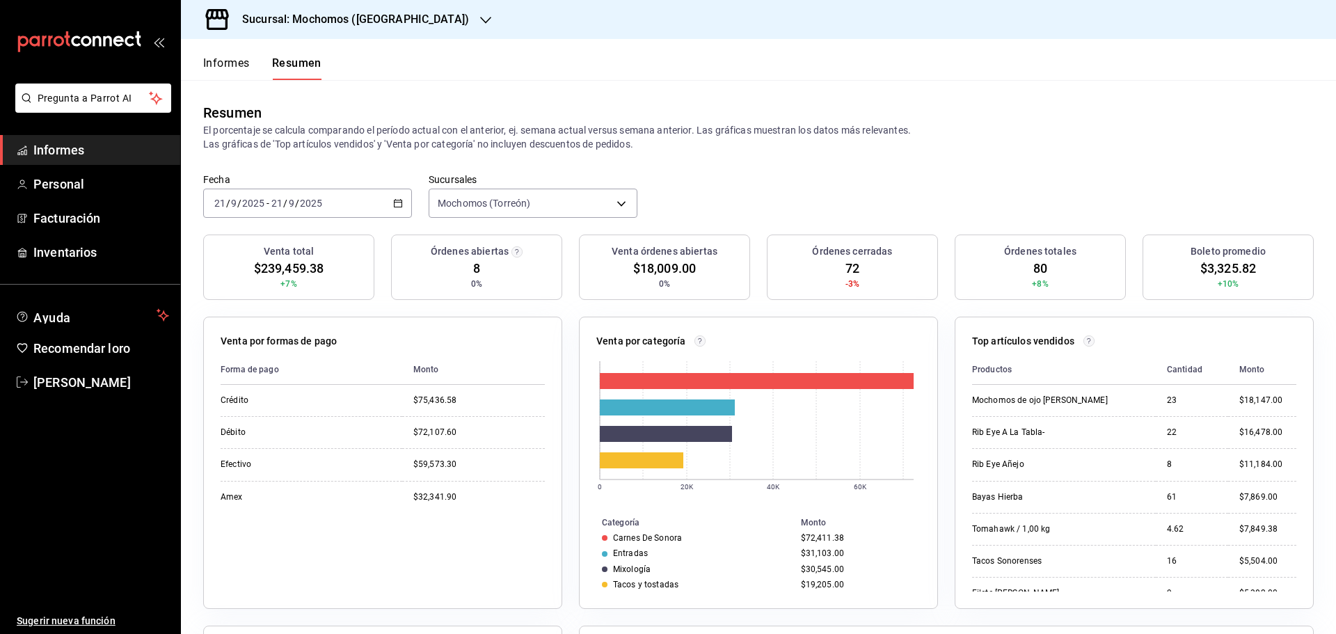
click at [223, 64] on font "Informes" at bounding box center [226, 62] width 47 height 13
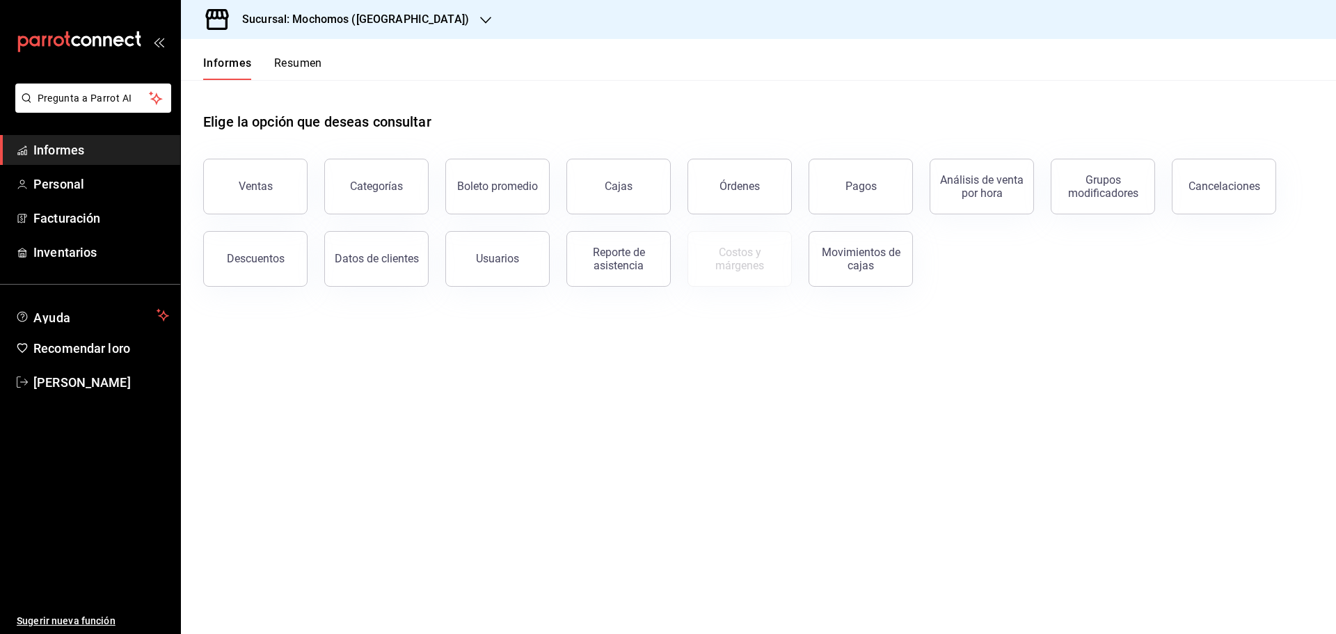
click at [286, 63] on font "Resumen" at bounding box center [298, 62] width 48 height 13
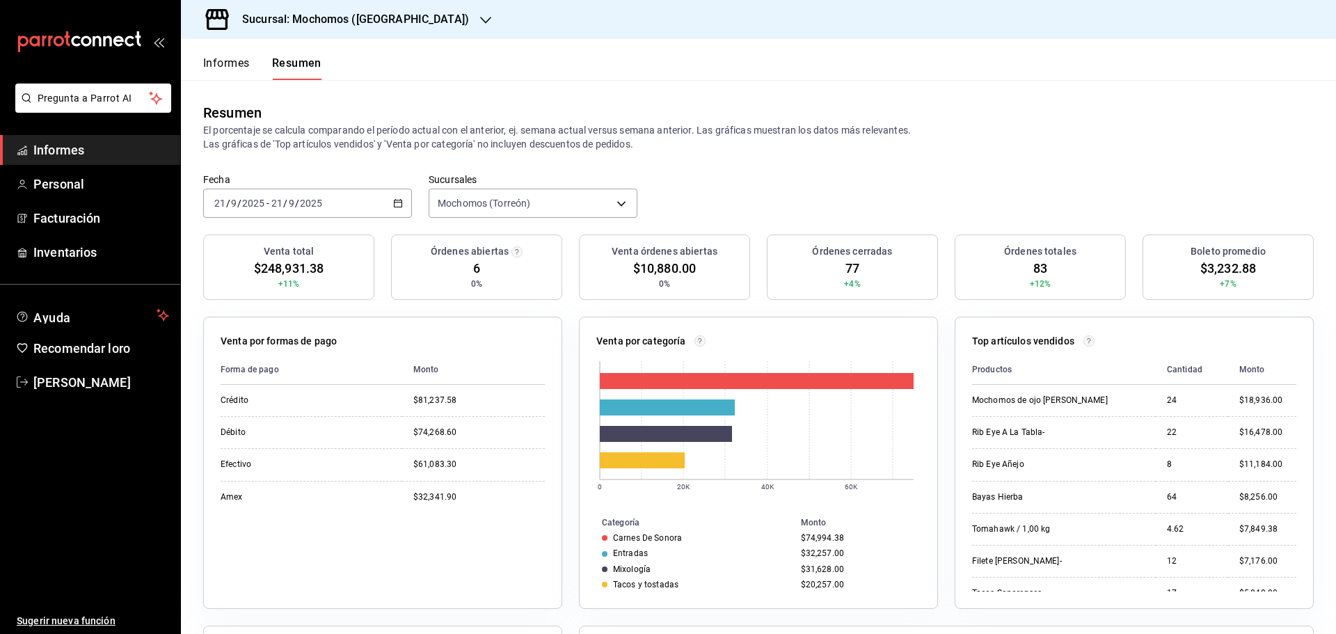
click at [234, 63] on font "Informes" at bounding box center [226, 62] width 47 height 13
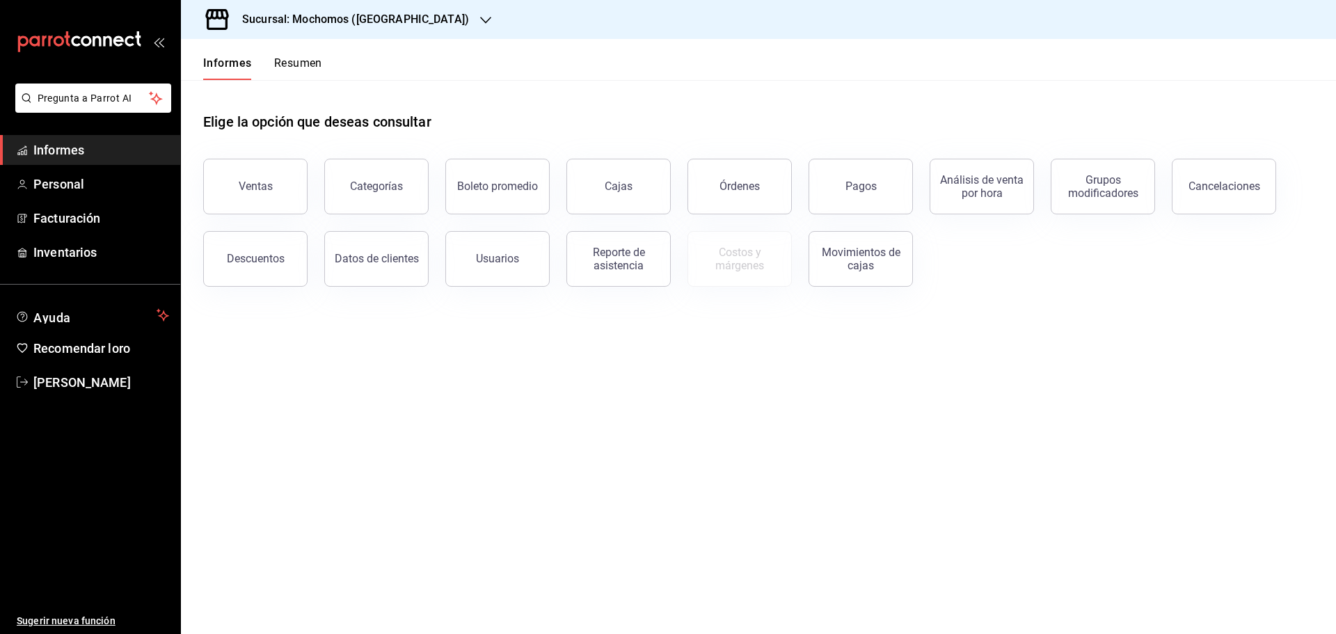
click at [298, 67] on font "Resumen" at bounding box center [298, 62] width 48 height 13
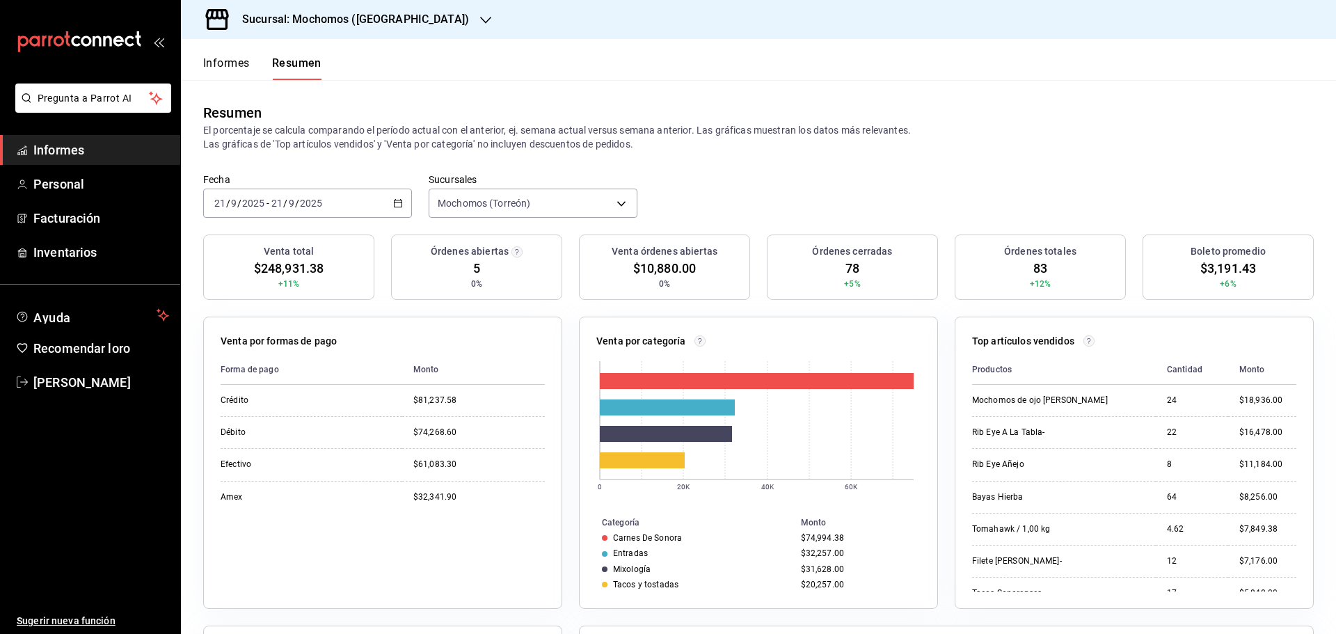
click at [235, 67] on font "Informes" at bounding box center [226, 62] width 47 height 13
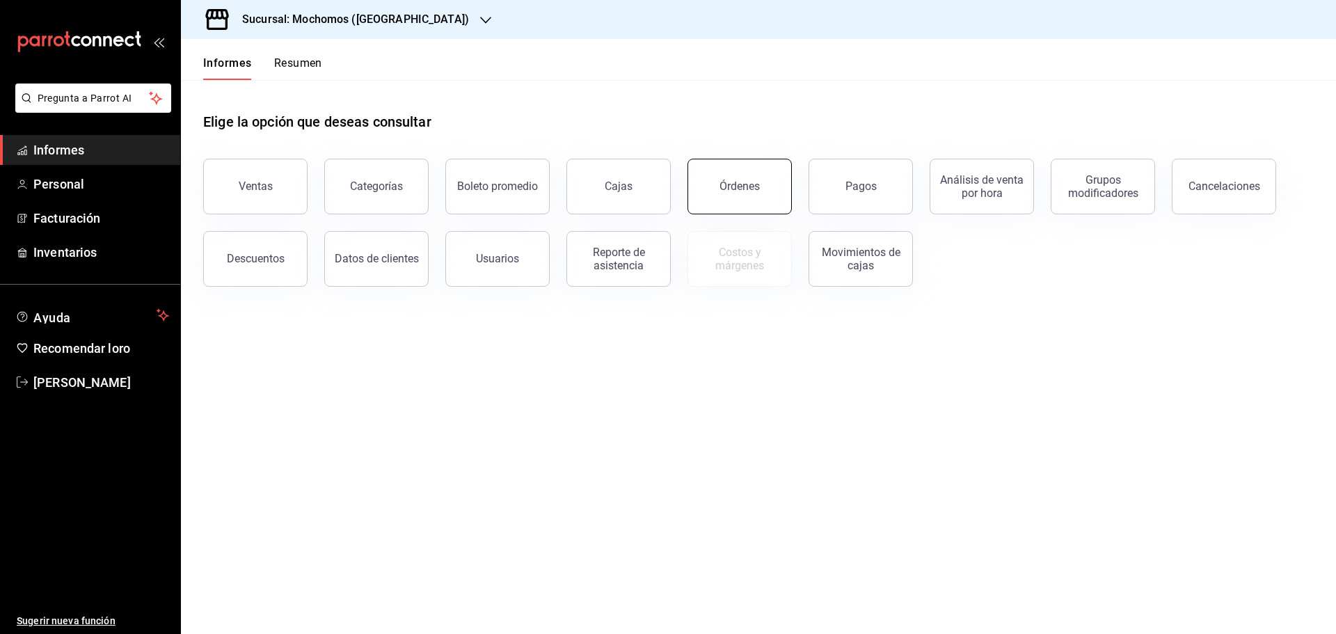
click at [776, 186] on button "Órdenes" at bounding box center [739, 187] width 104 height 56
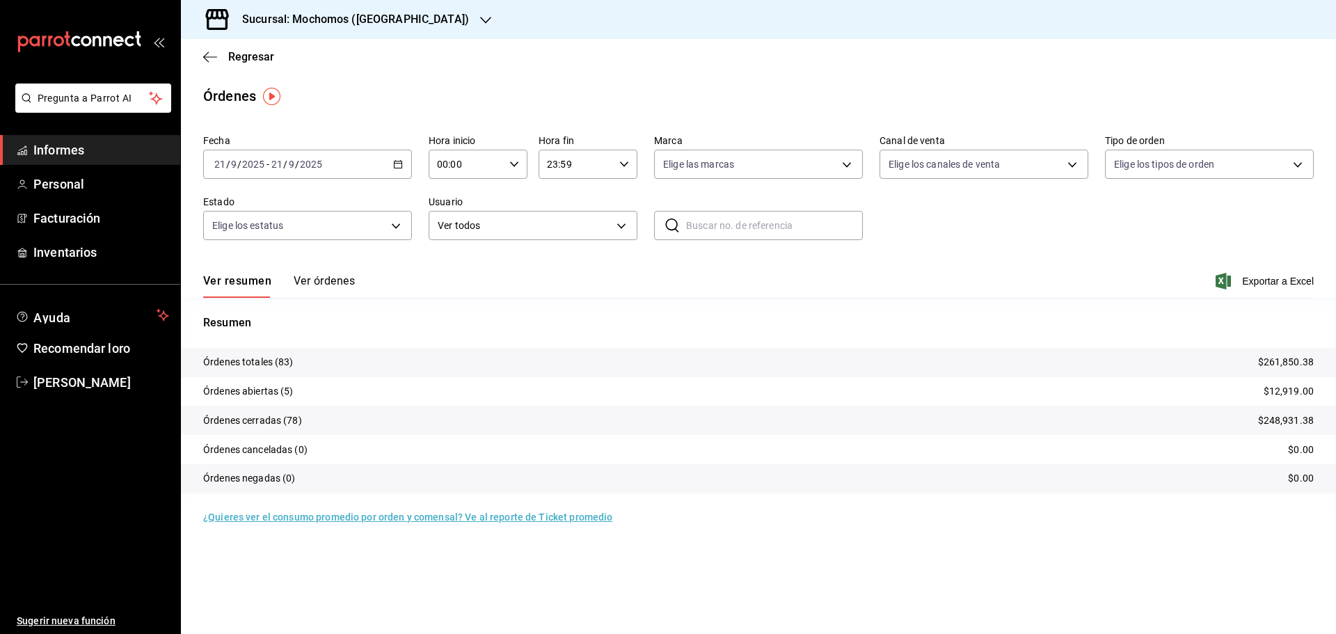
click at [512, 165] on icon "button" at bounding box center [514, 164] width 10 height 10
click at [454, 233] on button "05" at bounding box center [453, 228] width 44 height 28
type input "05:00"
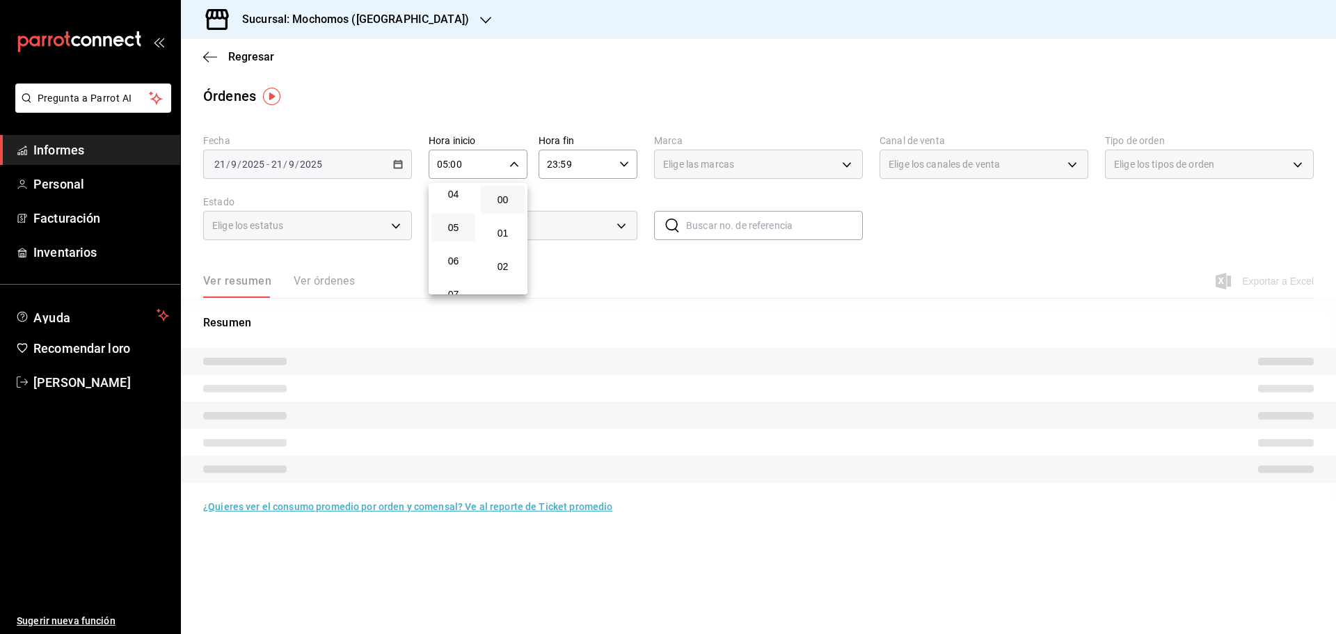
click at [454, 233] on button "05" at bounding box center [453, 228] width 44 height 28
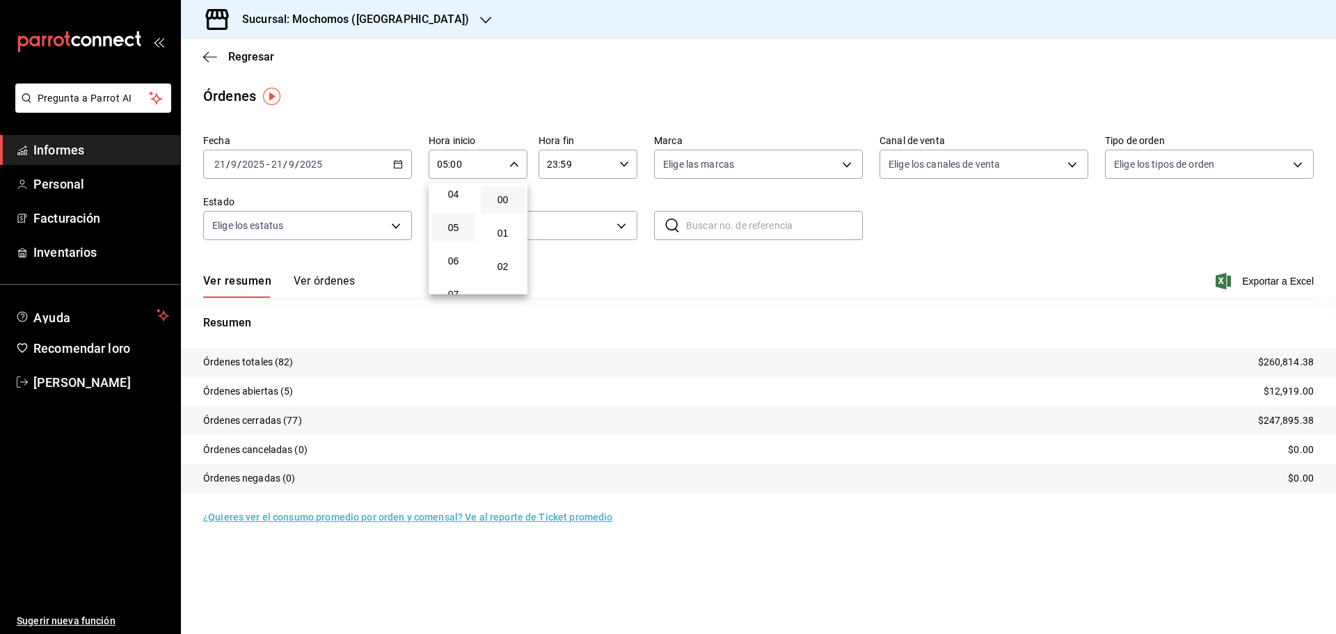
click at [946, 246] on div at bounding box center [668, 317] width 1336 height 634
click at [336, 285] on font "Ver órdenes" at bounding box center [324, 280] width 61 height 13
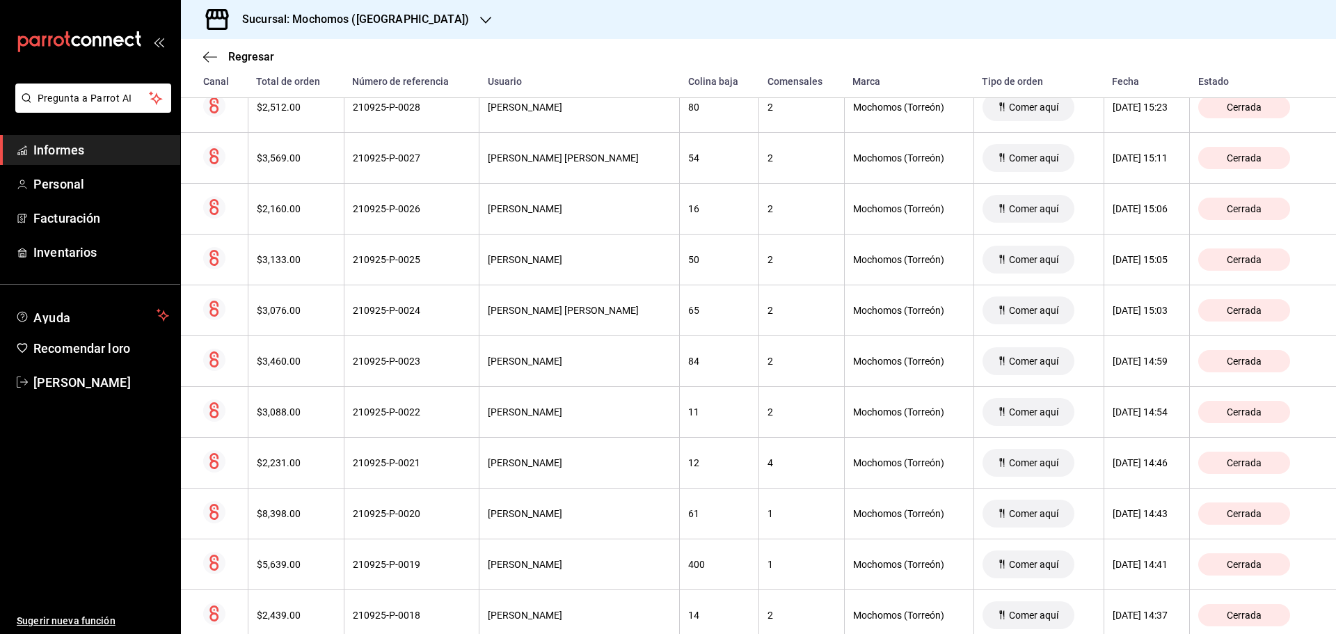
scroll to position [3087, 0]
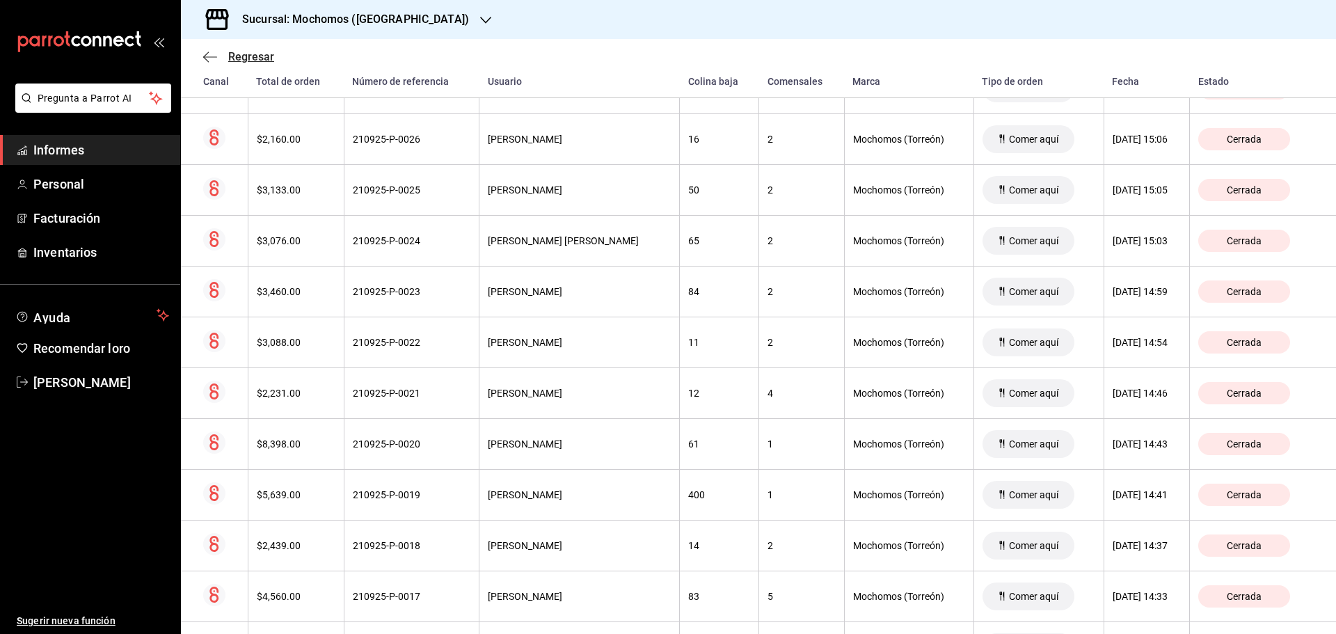
click at [252, 54] on font "Regresar" at bounding box center [251, 56] width 46 height 13
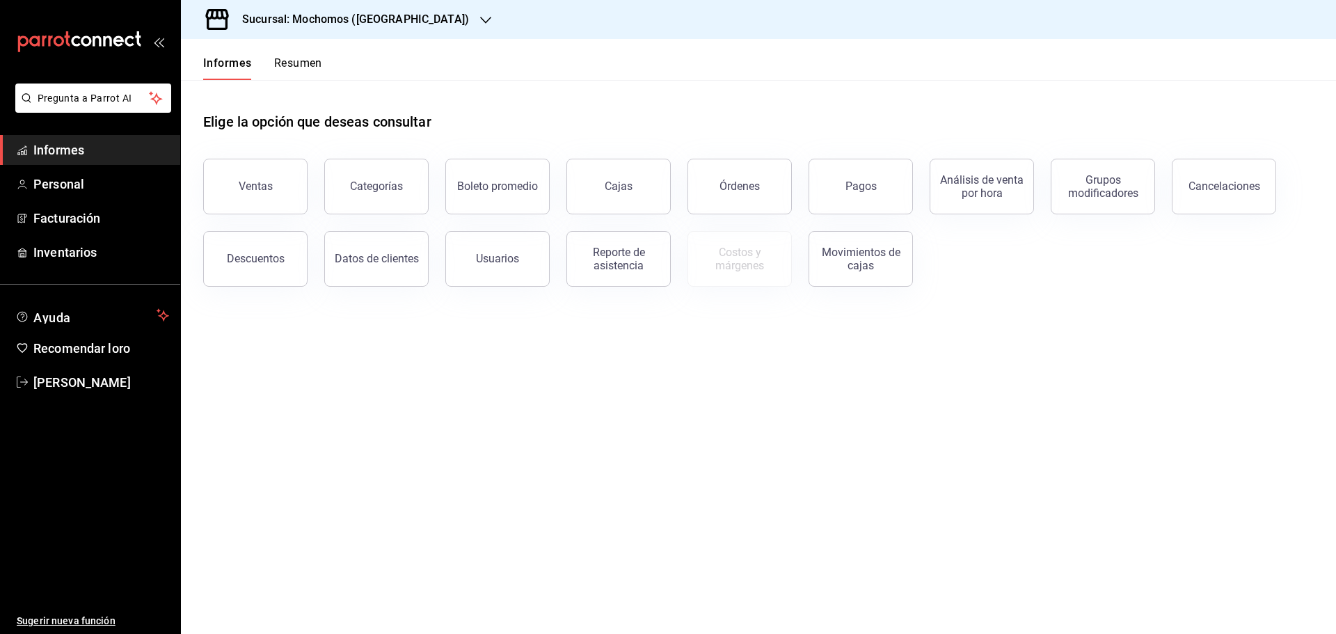
click at [300, 58] on font "Resumen" at bounding box center [298, 62] width 48 height 13
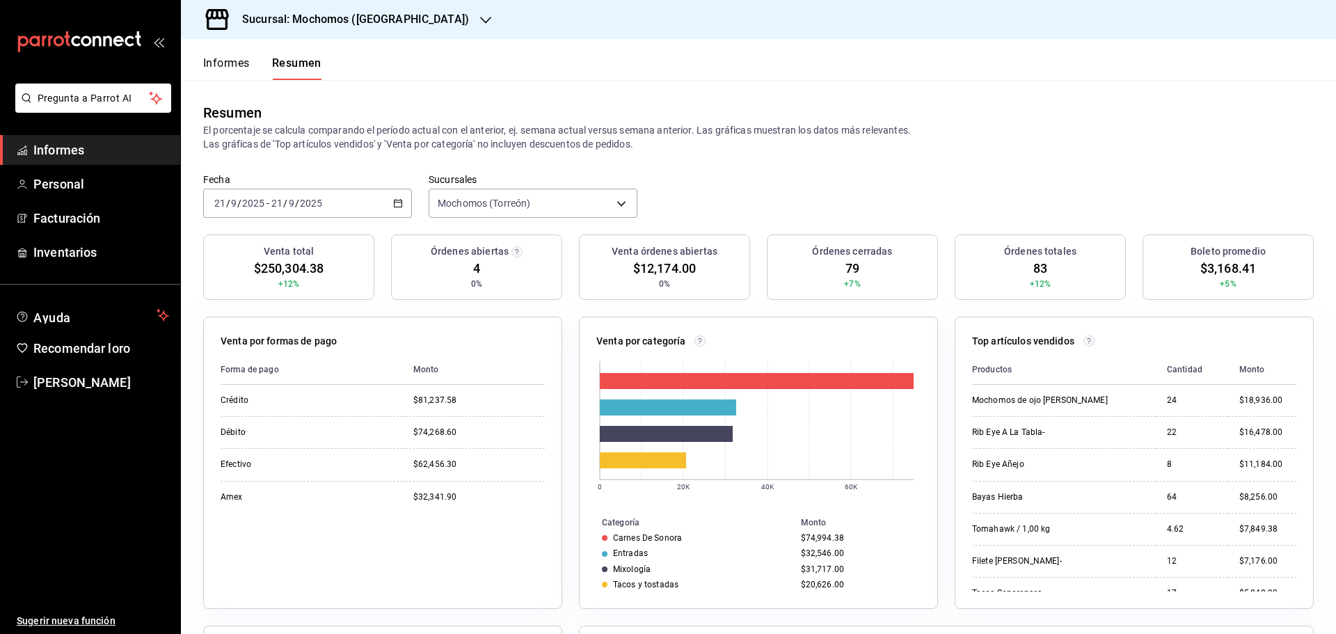
click at [243, 64] on font "Informes" at bounding box center [226, 62] width 47 height 13
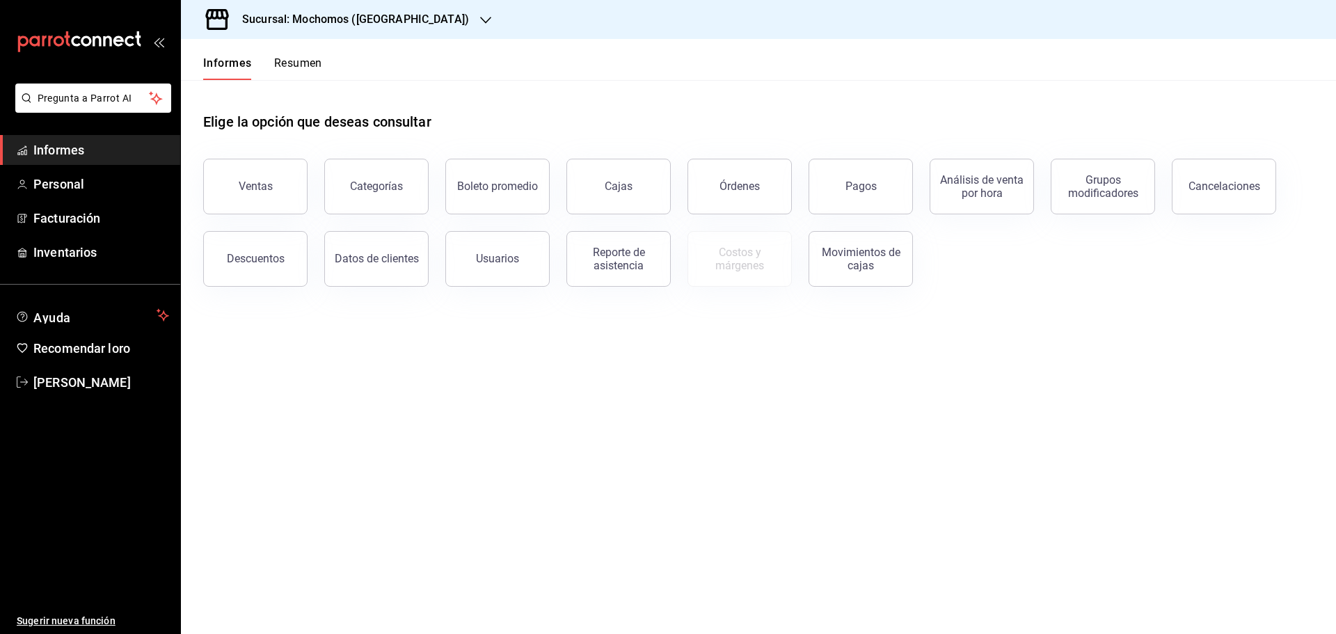
click at [302, 64] on font "Resumen" at bounding box center [298, 62] width 48 height 13
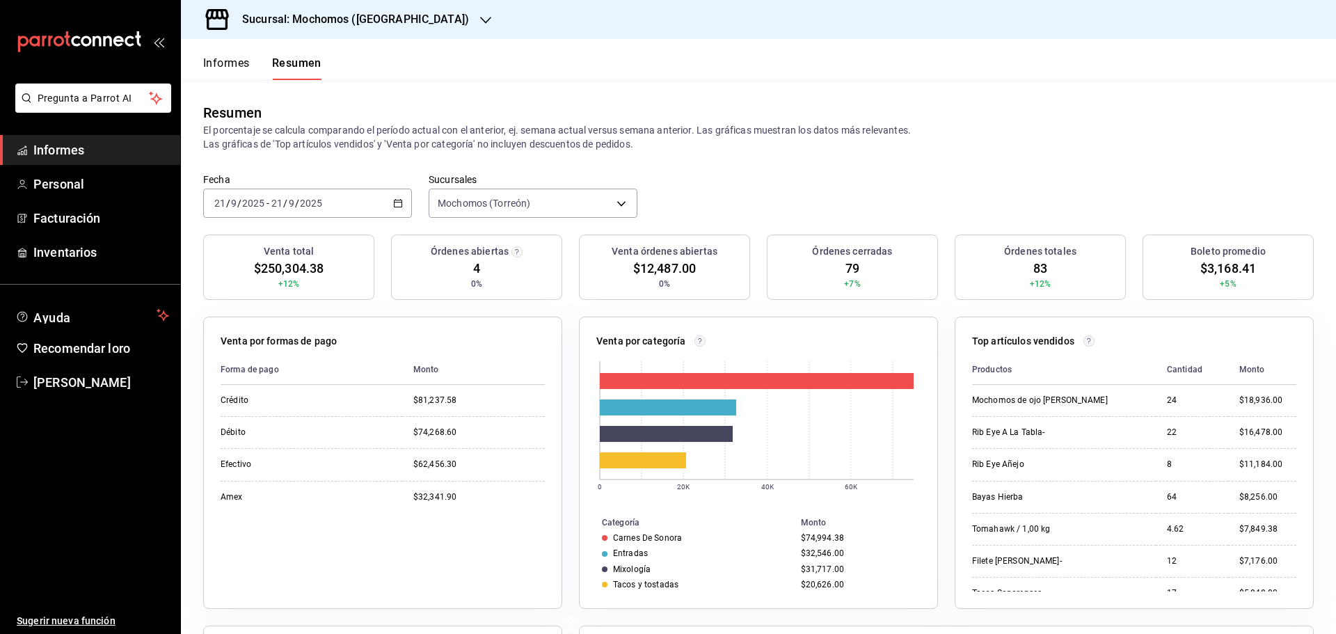
click at [221, 67] on font "Informes" at bounding box center [226, 62] width 47 height 13
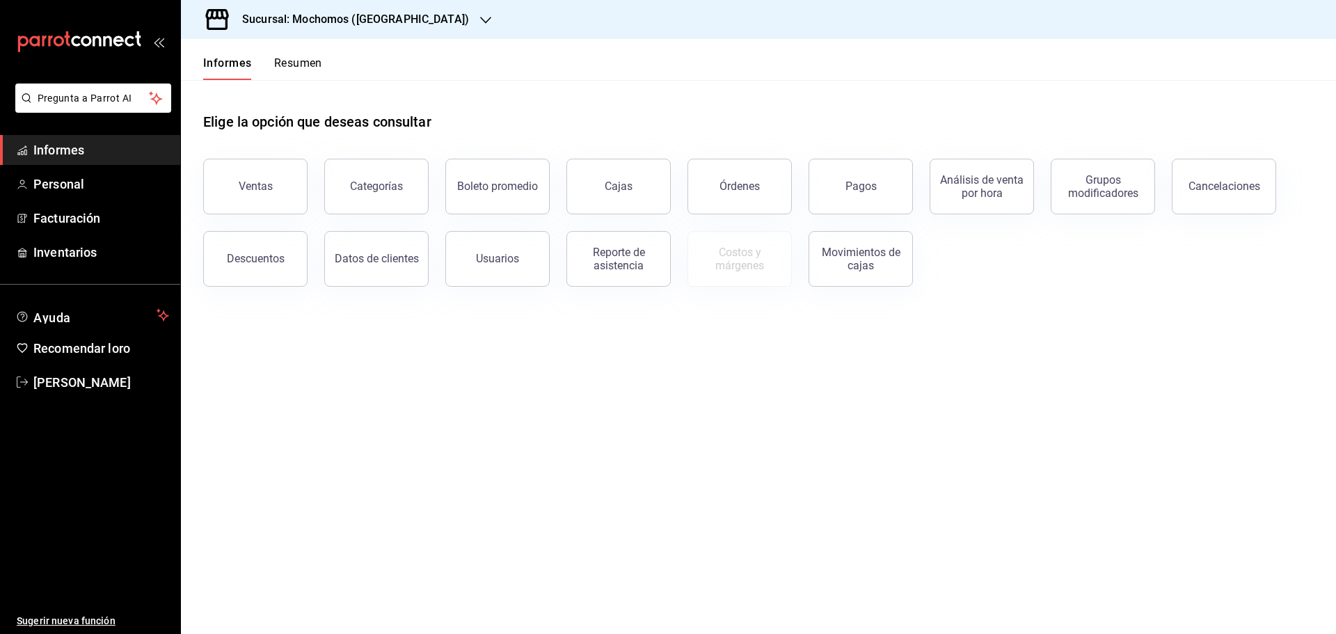
click at [310, 69] on font "Resumen" at bounding box center [298, 62] width 48 height 13
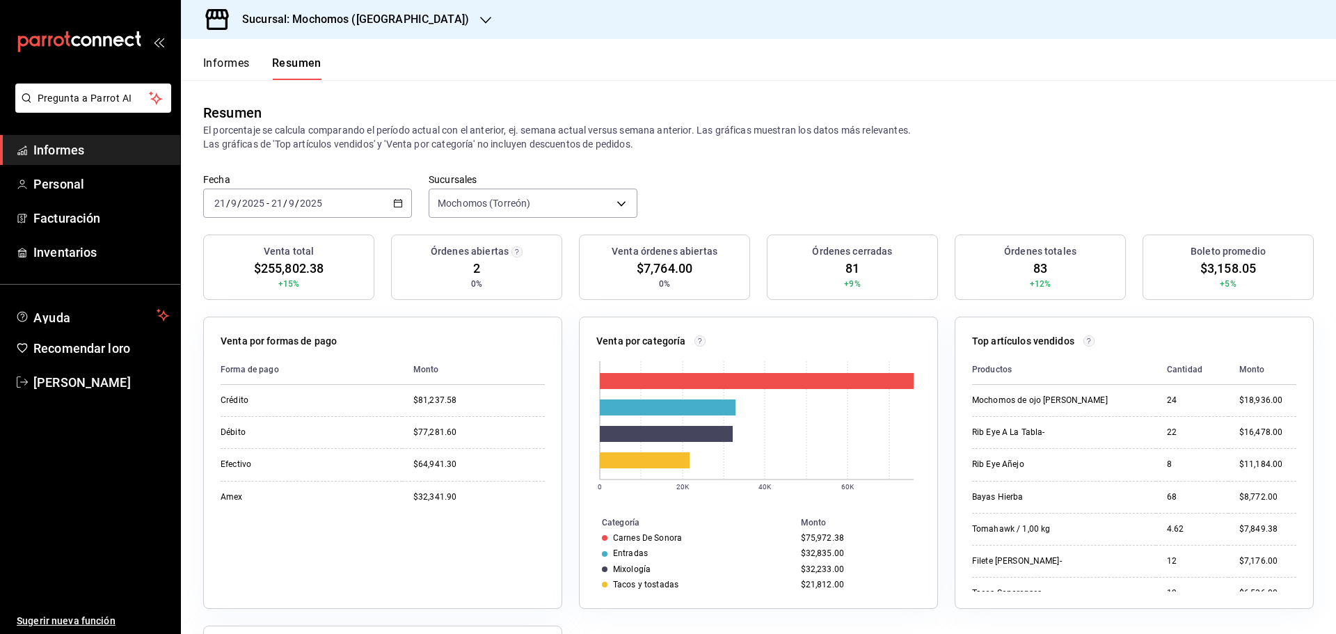
click at [232, 69] on font "Informes" at bounding box center [226, 62] width 47 height 13
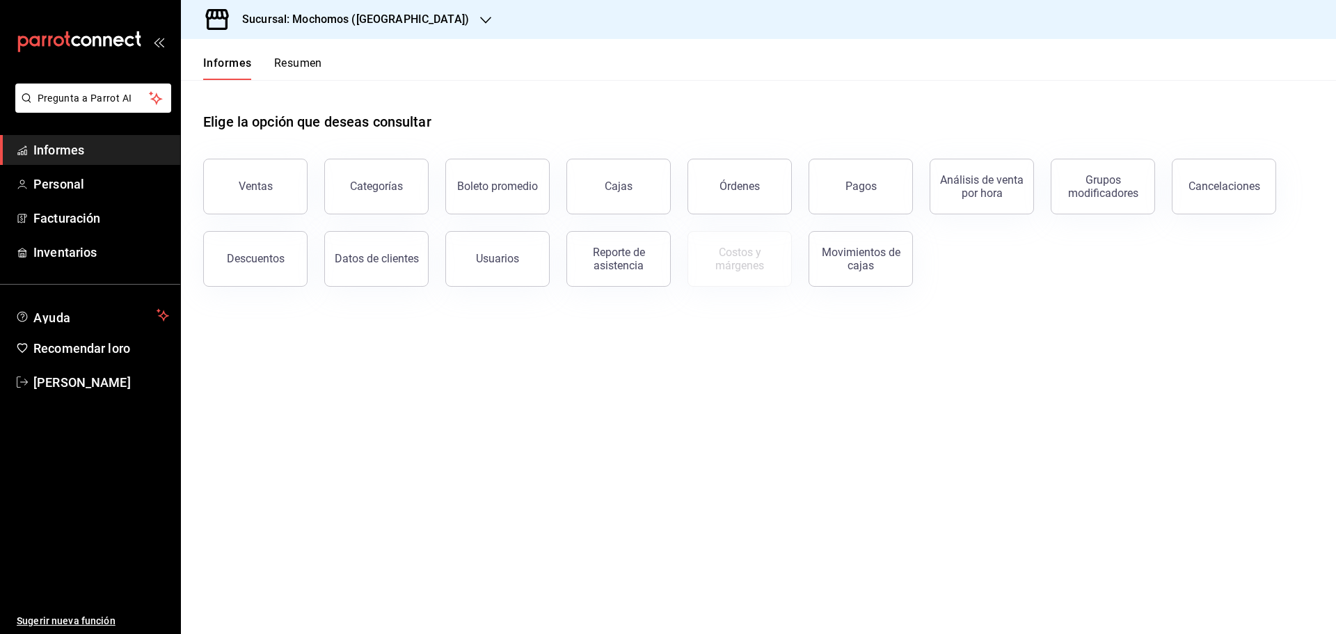
click at [303, 73] on button "Resumen" at bounding box center [298, 68] width 48 height 24
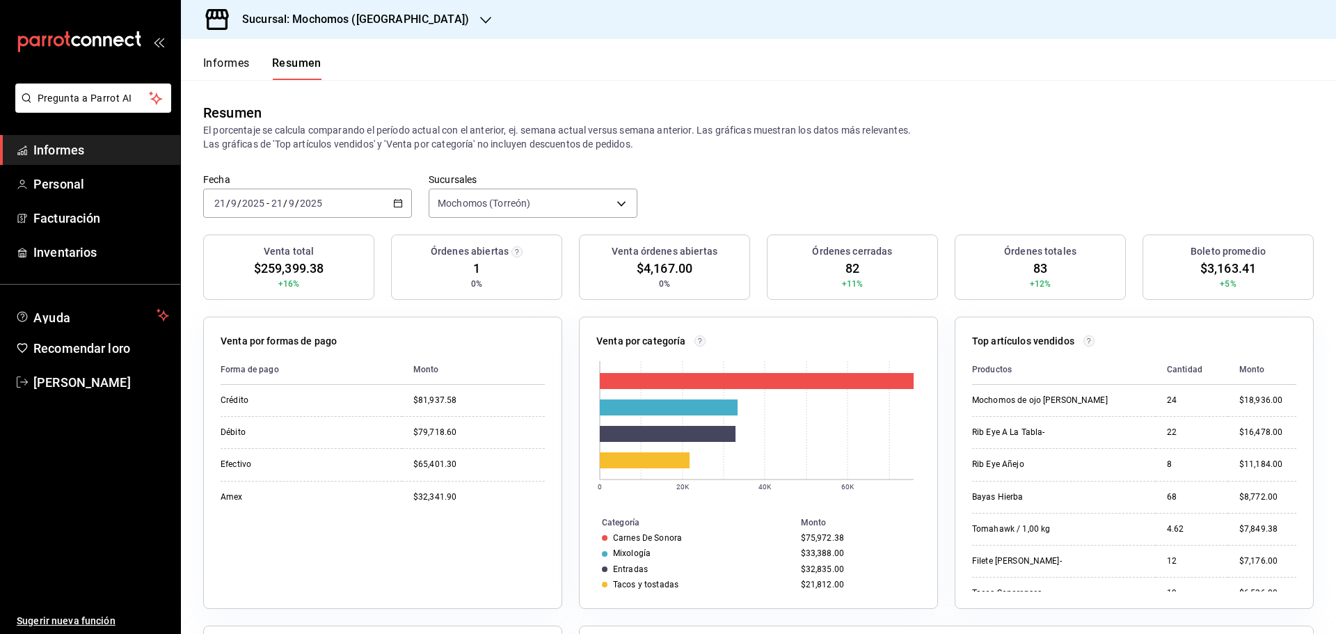
click at [225, 64] on font "Informes" at bounding box center [226, 62] width 47 height 13
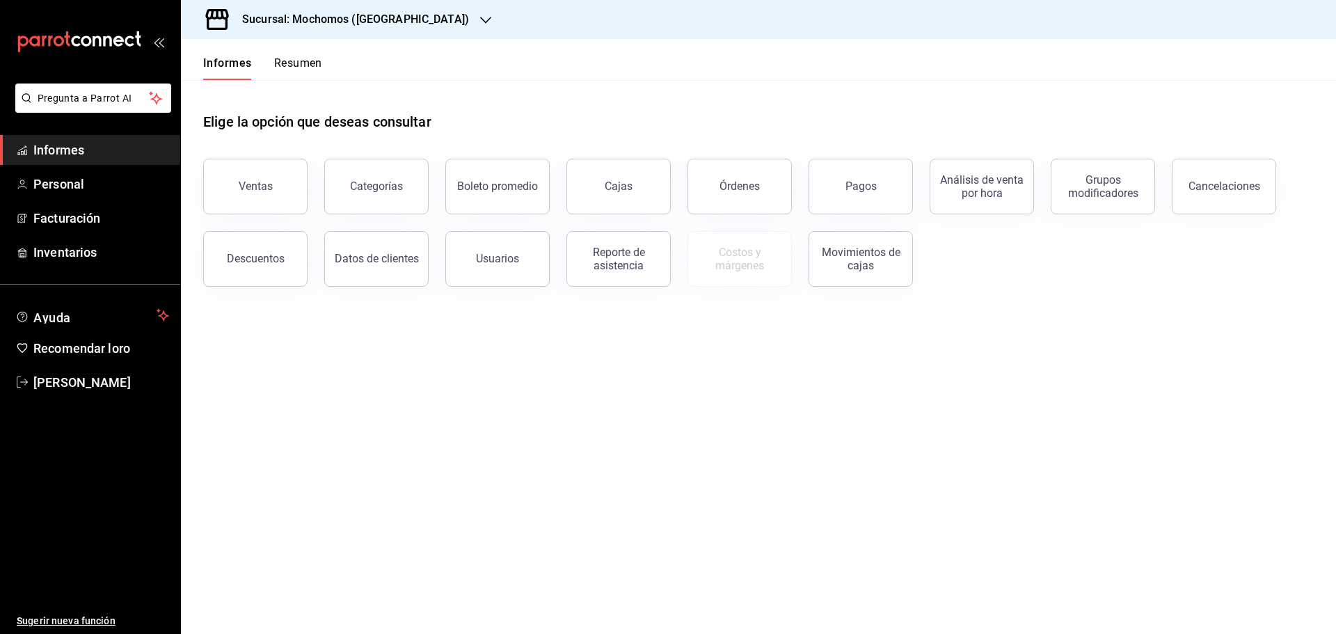
click at [305, 65] on font "Resumen" at bounding box center [298, 62] width 48 height 13
